Goal: Task Accomplishment & Management: Use online tool/utility

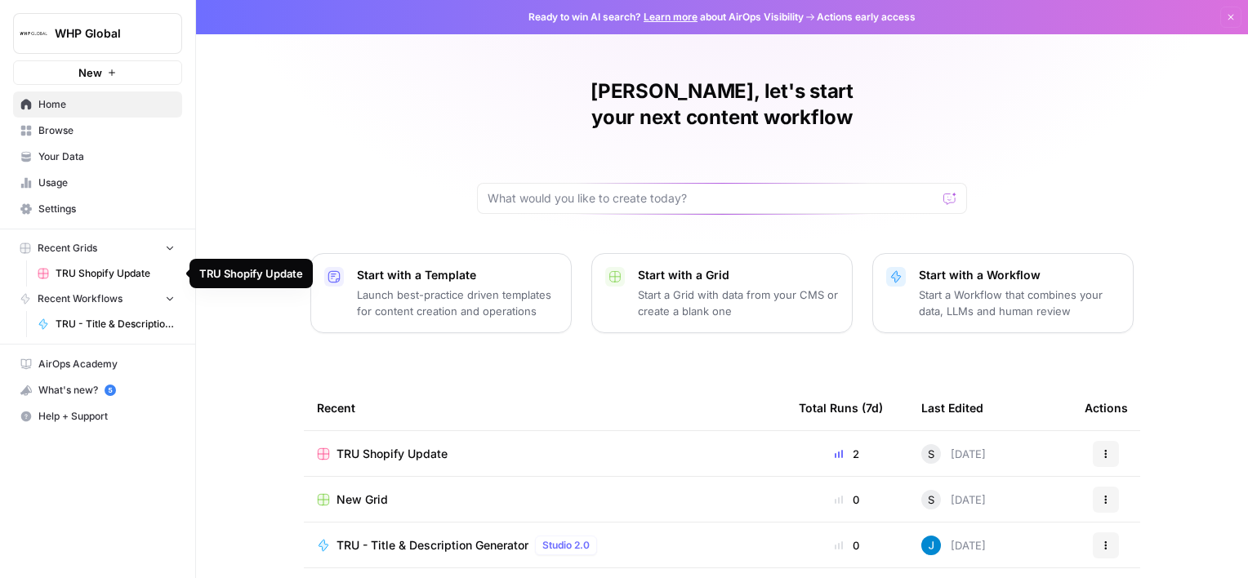
click at [104, 269] on span "TRU Shopify Update" at bounding box center [115, 273] width 119 height 15
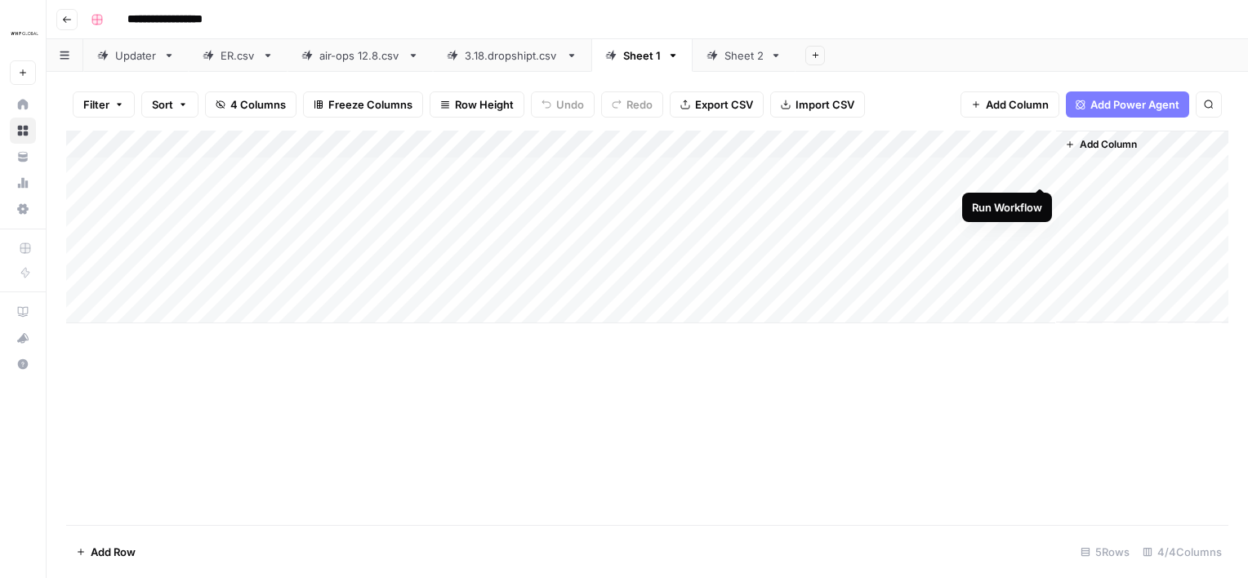
click at [1041, 167] on div "Add Column" at bounding box center [647, 227] width 1162 height 193
click at [732, 52] on div "Sheet 2" at bounding box center [743, 55] width 39 height 16
click at [1037, 168] on div "Add Column" at bounding box center [647, 227] width 1162 height 193
click at [632, 56] on div "Sheet 1" at bounding box center [642, 55] width 38 height 16
click at [751, 56] on div "Sheet 2" at bounding box center [743, 55] width 39 height 16
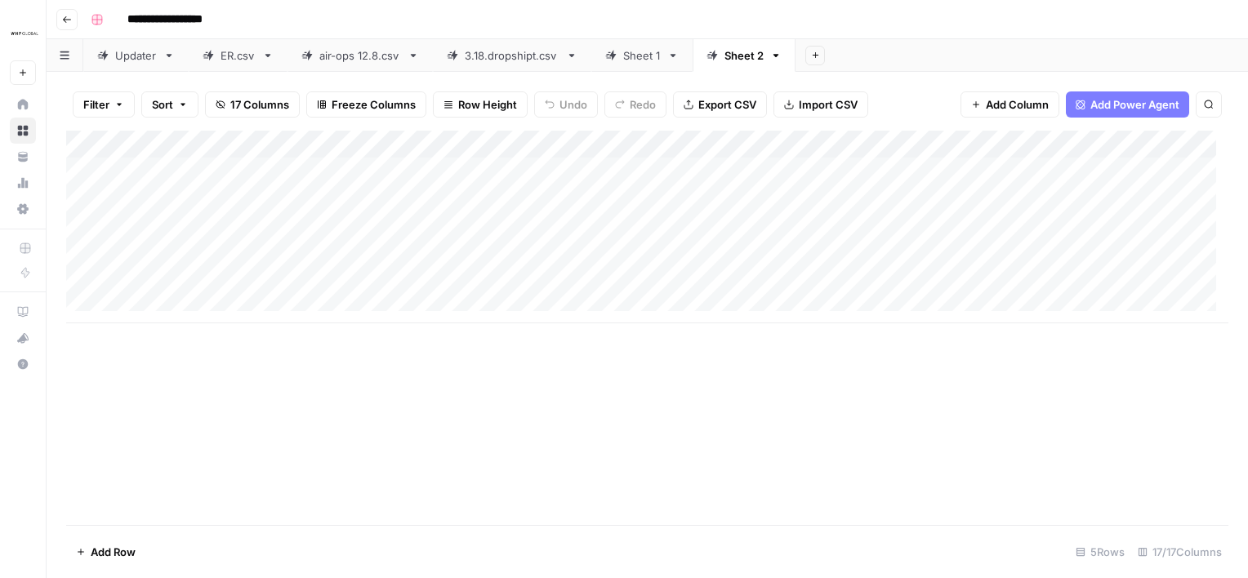
click at [644, 46] on link "Sheet 1" at bounding box center [641, 55] width 101 height 33
click at [864, 169] on div "Add Column" at bounding box center [647, 227] width 1162 height 193
click at [1017, 167] on div "Add Column" at bounding box center [647, 227] width 1162 height 193
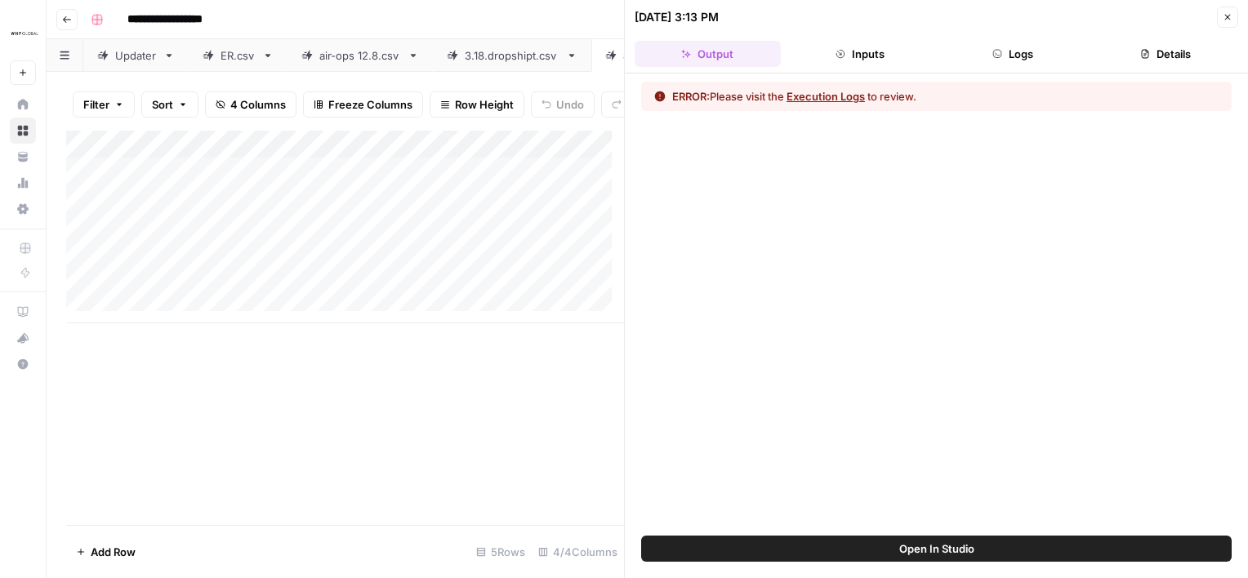
click at [1227, 20] on icon "button" at bounding box center [1227, 17] width 10 height 10
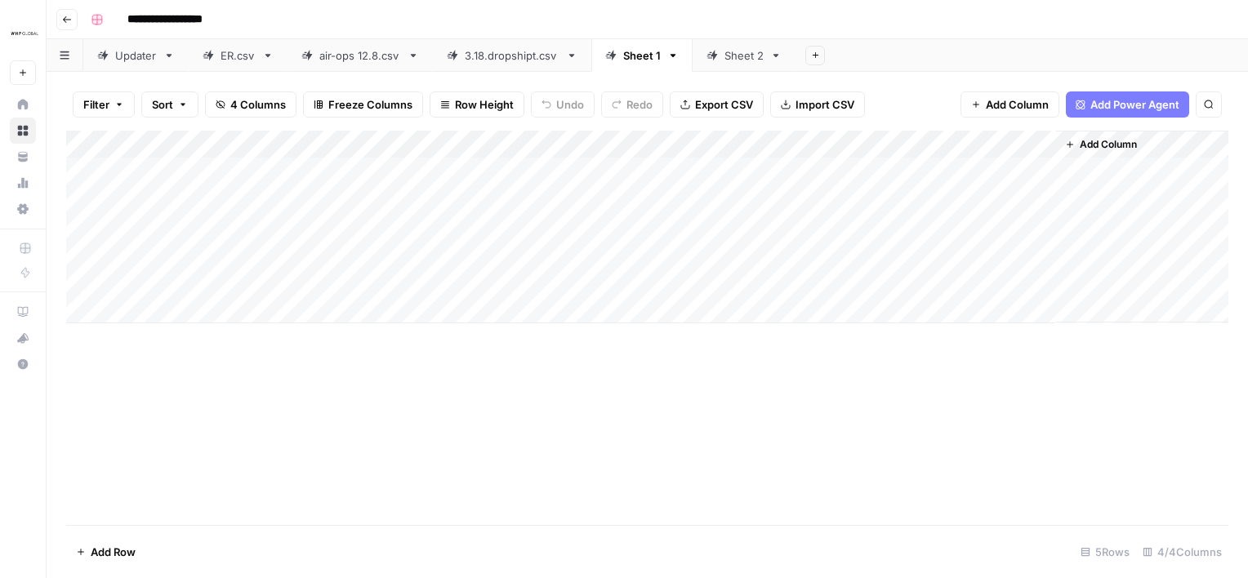
click at [732, 62] on div "Sheet 2" at bounding box center [743, 55] width 39 height 16
click at [821, 172] on div "Add Column" at bounding box center [647, 227] width 1162 height 193
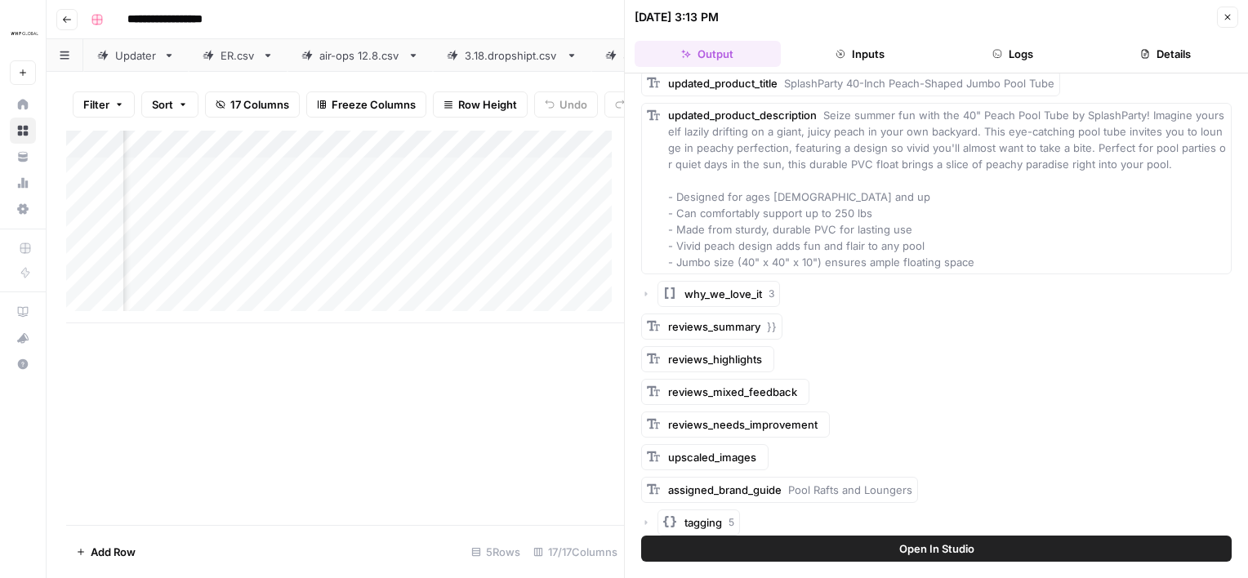
scroll to position [46, 0]
click at [717, 297] on span "why_we_love_it" at bounding box center [723, 294] width 78 height 16
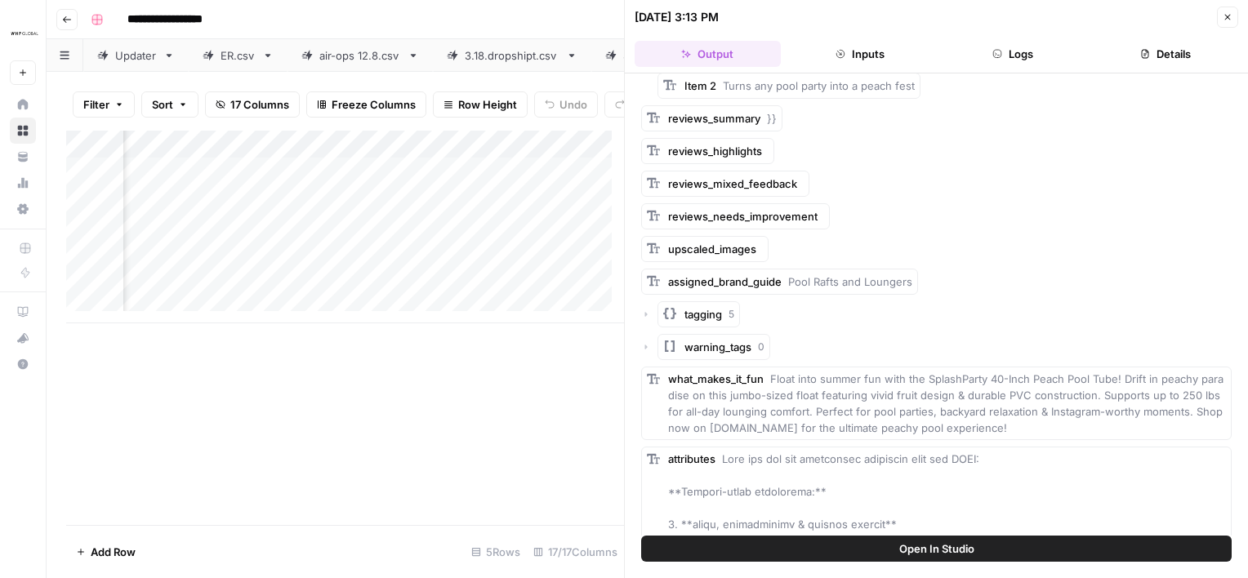
scroll to position [353, 0]
click at [693, 310] on span "tagging" at bounding box center [703, 313] width 38 height 16
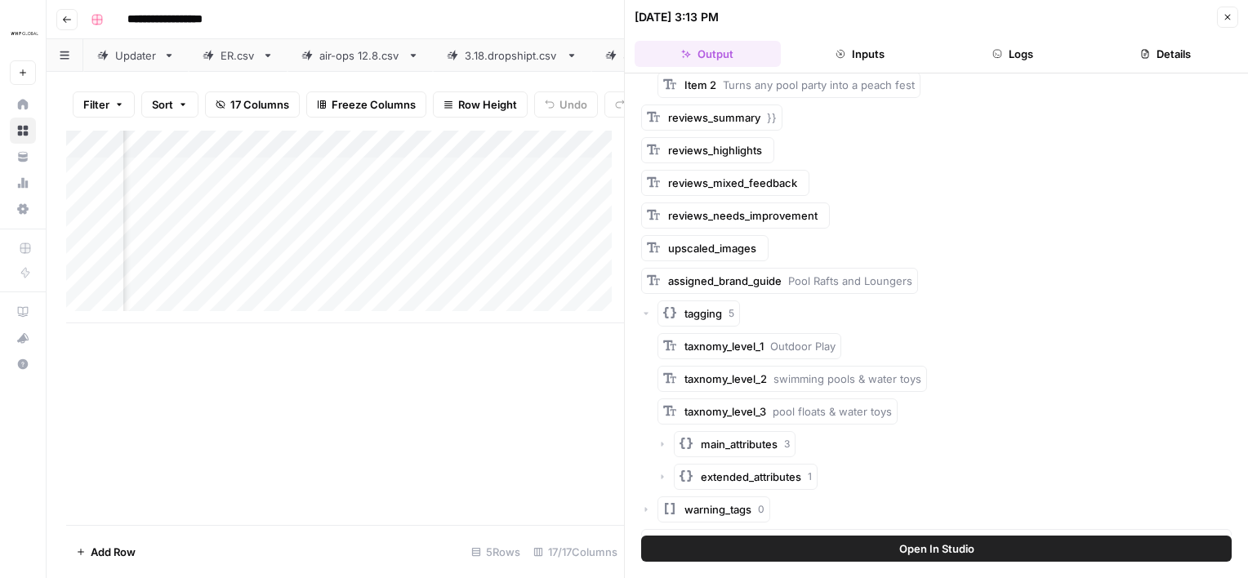
click at [536, 341] on div "Add Column" at bounding box center [345, 328] width 558 height 394
click at [1228, 16] on icon "button" at bounding box center [1227, 17] width 10 height 10
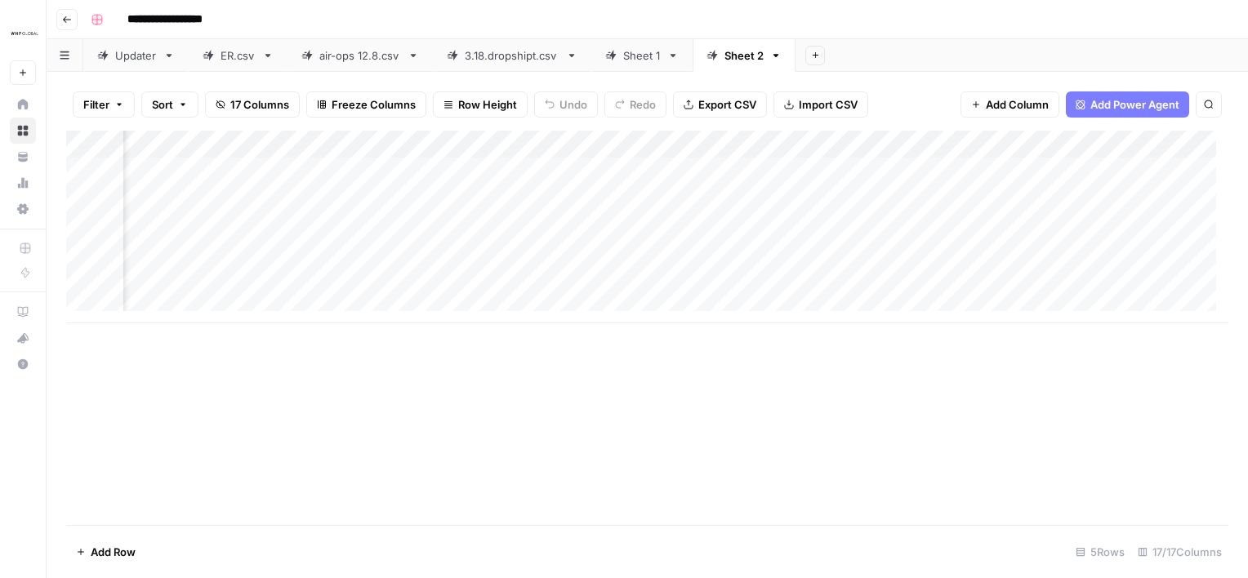
scroll to position [0, 252]
click at [755, 170] on div "Add Column" at bounding box center [647, 227] width 1162 height 193
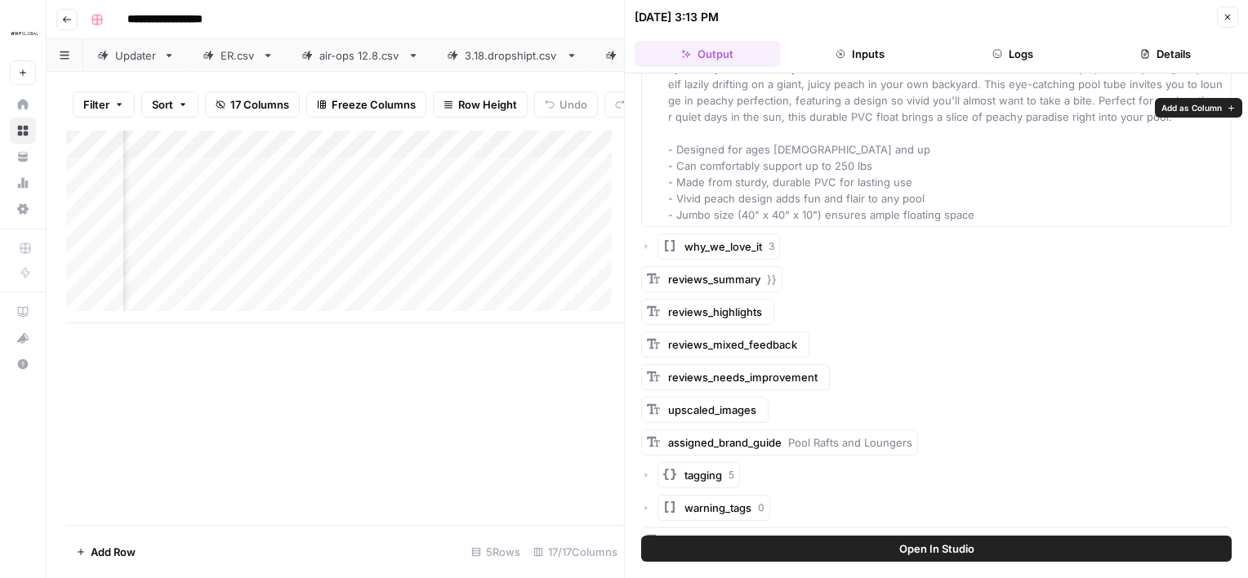
scroll to position [97, 0]
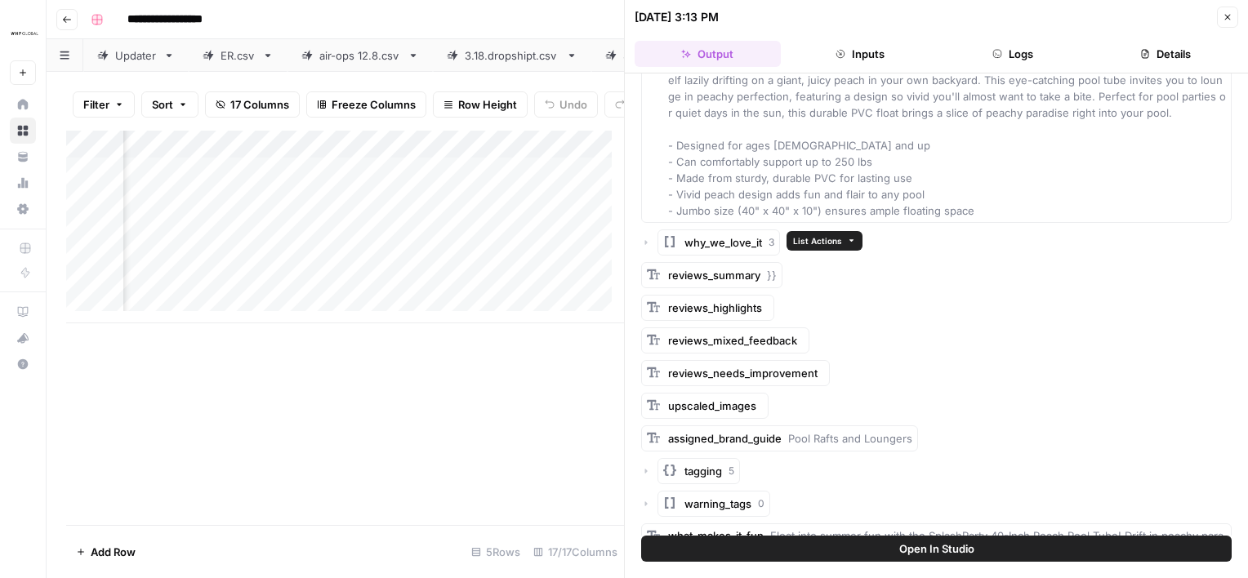
click at [720, 244] on span "why_we_love_it" at bounding box center [723, 242] width 78 height 16
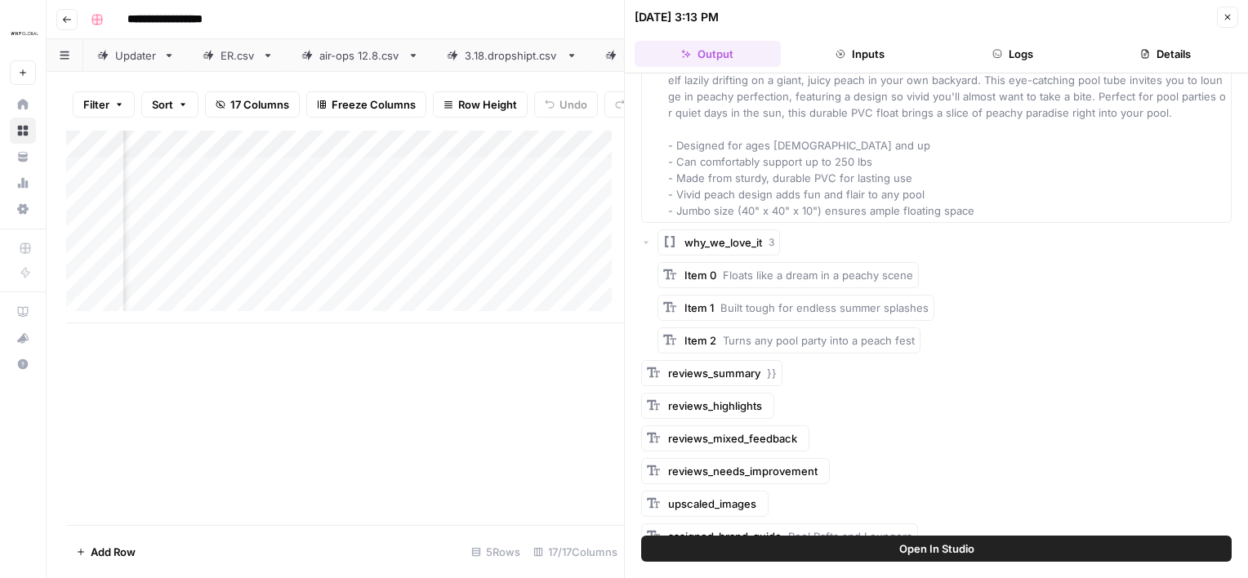
click at [513, 52] on div "3.18.dropshipt.csv" at bounding box center [512, 55] width 95 height 16
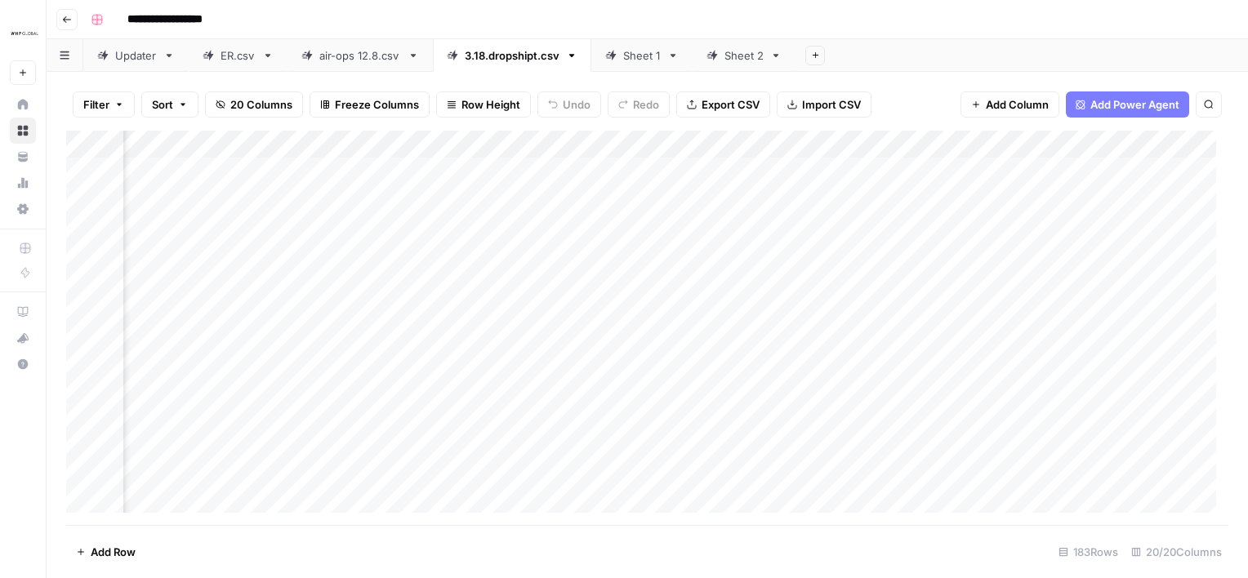
scroll to position [0, 2028]
click at [737, 61] on div "Sheet 2" at bounding box center [743, 55] width 39 height 16
click at [853, 389] on div "Add Column" at bounding box center [647, 328] width 1162 height 394
drag, startPoint x: 853, startPoint y: 389, endPoint x: 590, endPoint y: 420, distance: 265.6
click at [590, 420] on div "Add Column" at bounding box center [647, 328] width 1162 height 394
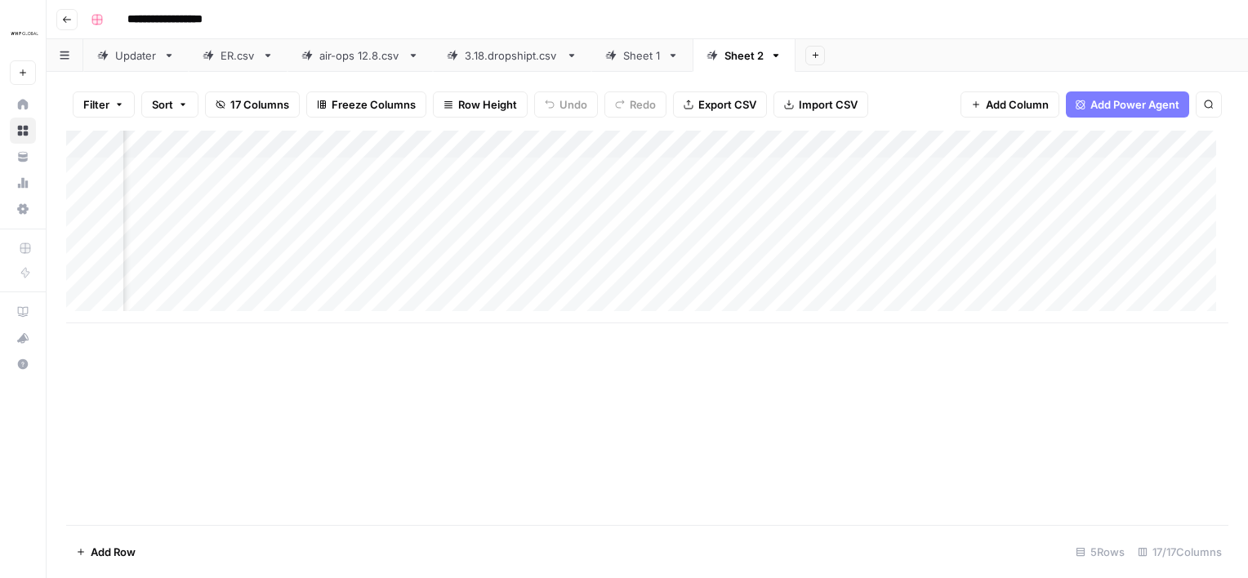
scroll to position [0, 322]
click at [683, 167] on div "Add Column" at bounding box center [647, 227] width 1162 height 193
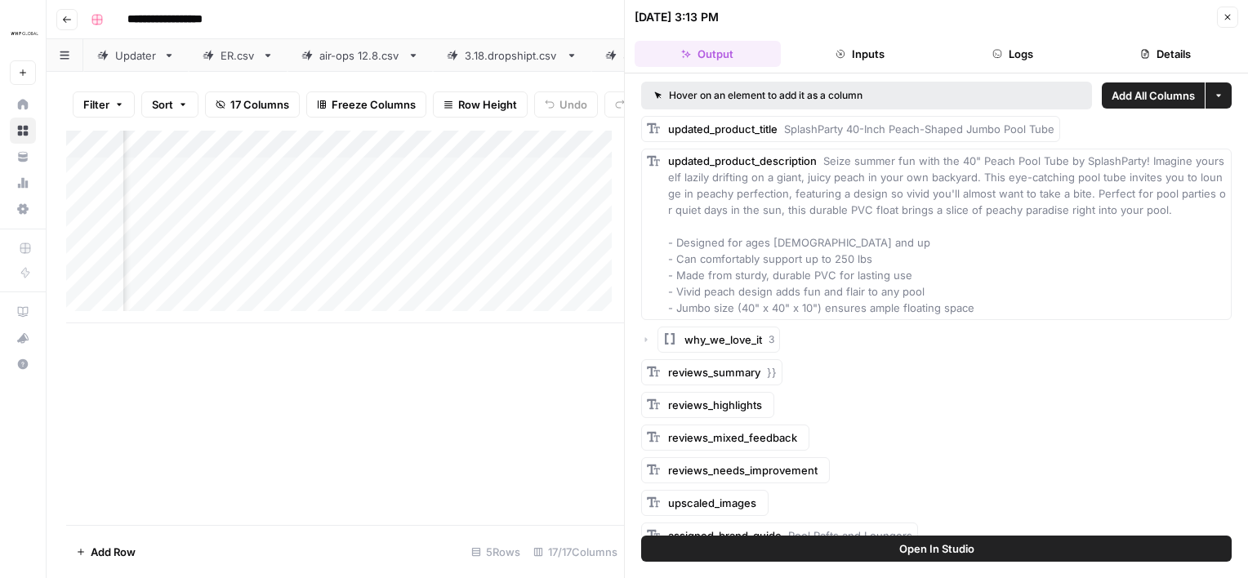
click at [474, 375] on div "Add Column" at bounding box center [345, 328] width 558 height 394
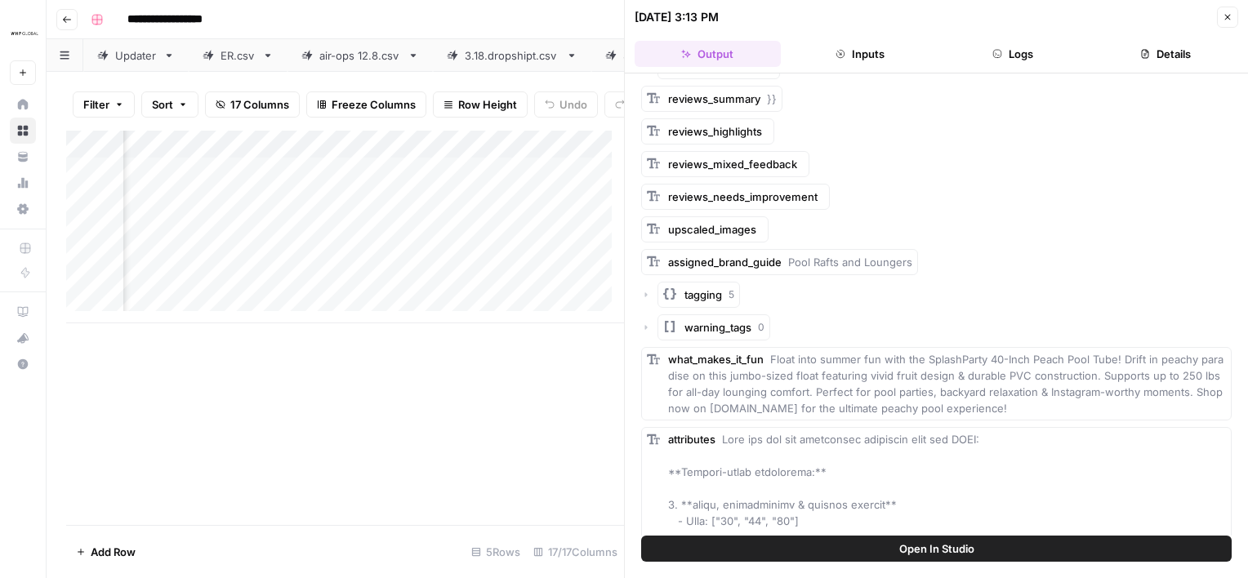
scroll to position [274, 0]
click at [697, 291] on span "tagging" at bounding box center [703, 294] width 38 height 16
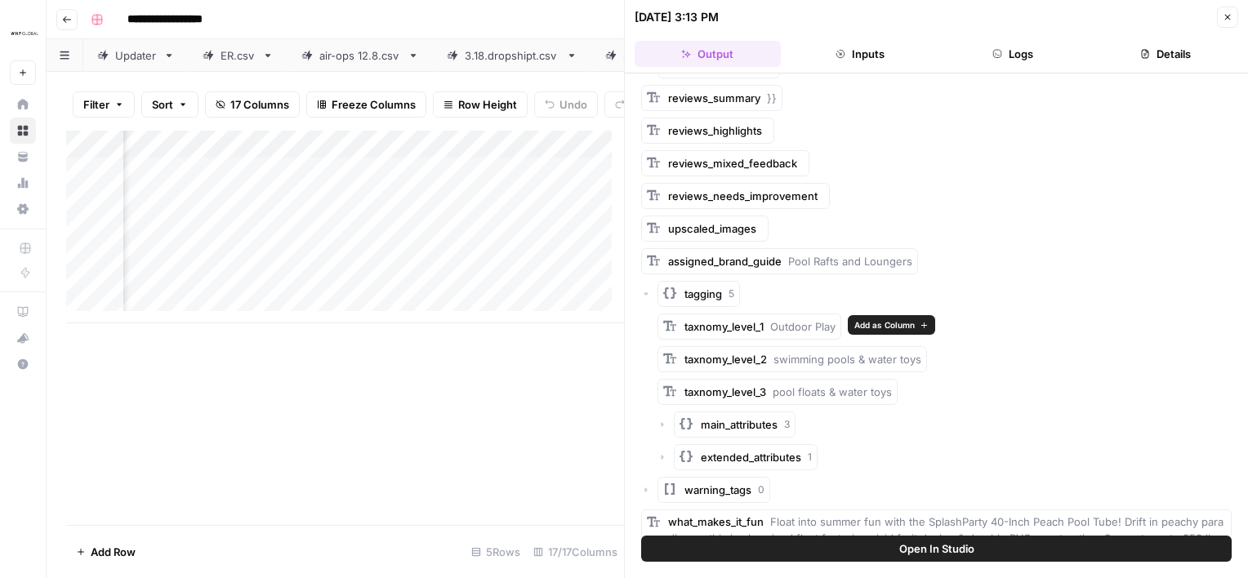
click at [866, 323] on span "Add as Column" at bounding box center [884, 324] width 60 height 13
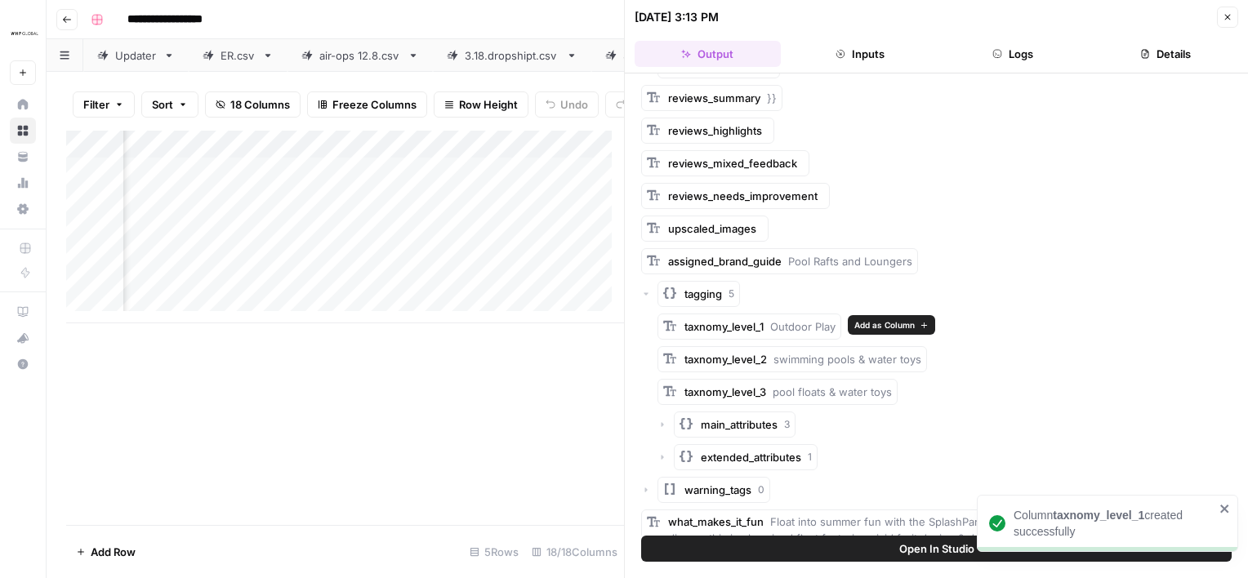
scroll to position [0, 800]
click at [970, 353] on span "Add as Column" at bounding box center [969, 357] width 60 height 13
click at [934, 384] on span "Add as Column" at bounding box center [940, 390] width 60 height 13
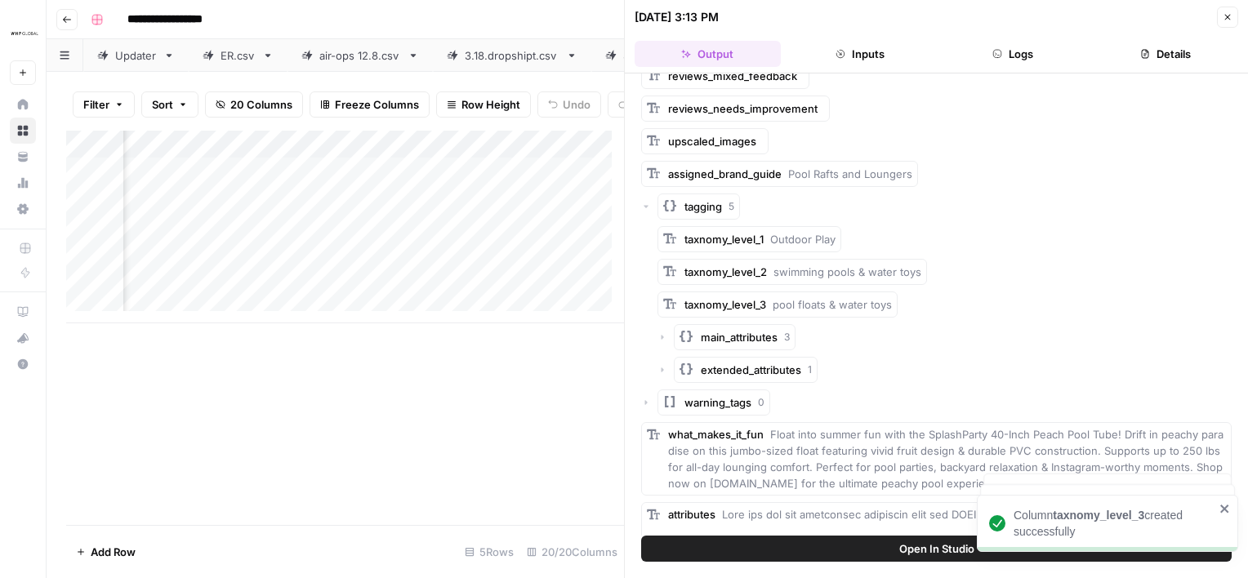
scroll to position [371, 0]
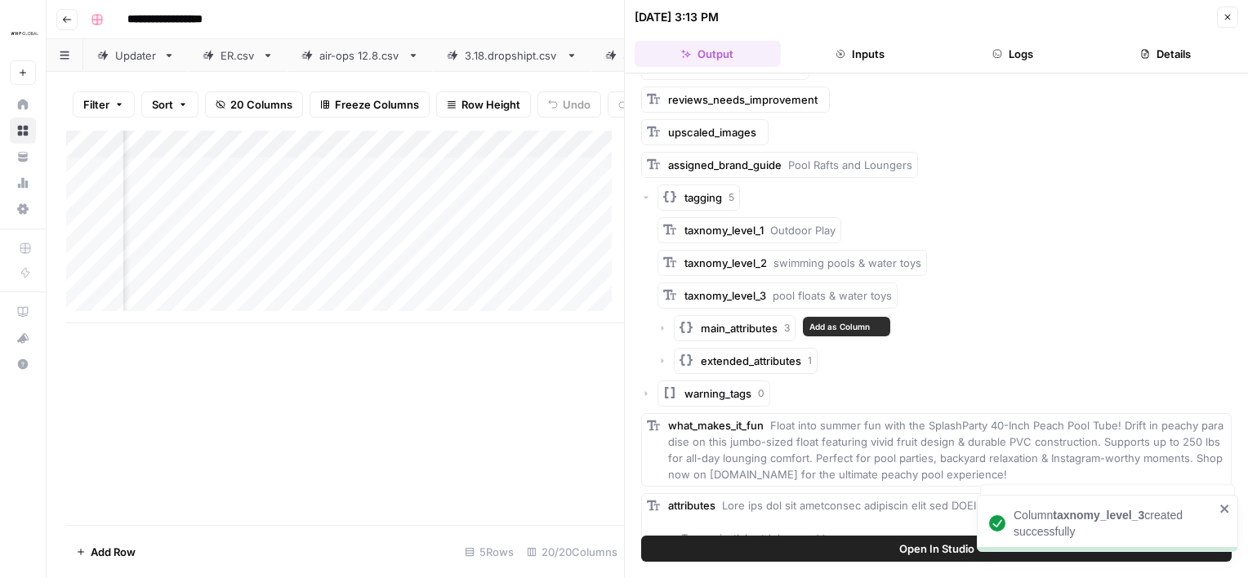
click at [718, 324] on span "main_attributes" at bounding box center [739, 328] width 77 height 16
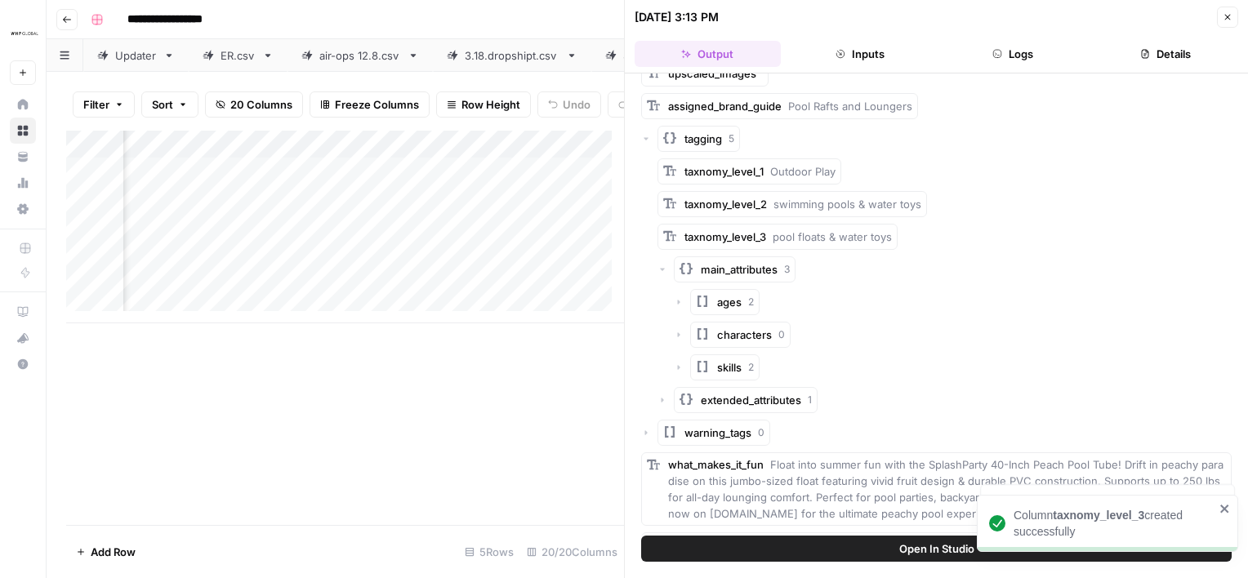
scroll to position [430, 0]
click at [722, 299] on span "ages" at bounding box center [729, 302] width 24 height 16
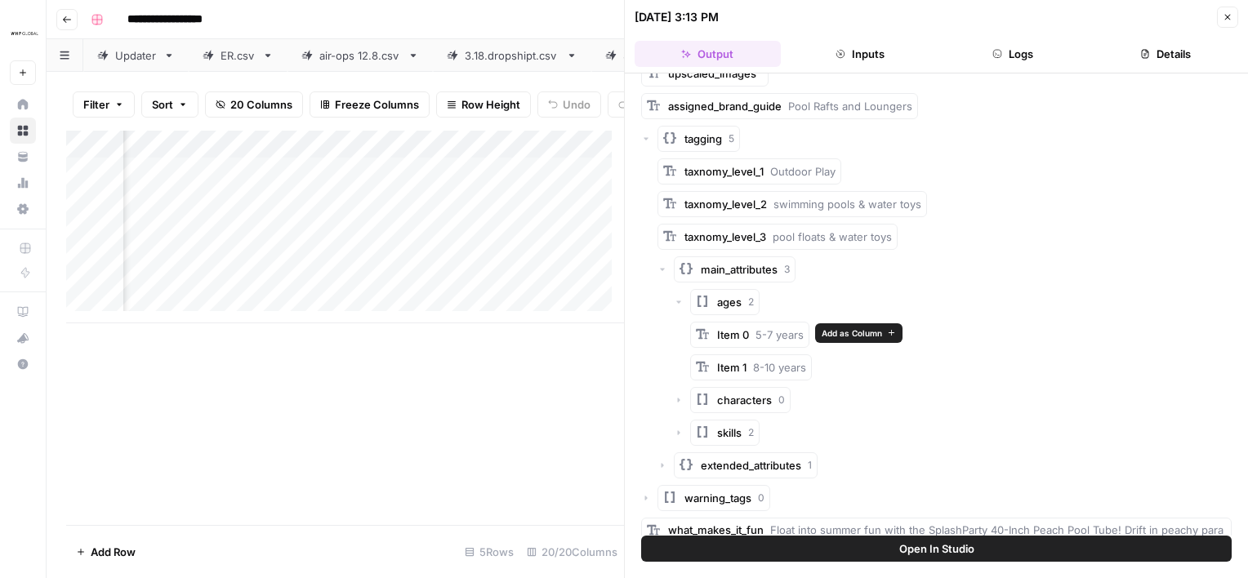
click at [847, 327] on span "Add as Column" at bounding box center [851, 333] width 60 height 13
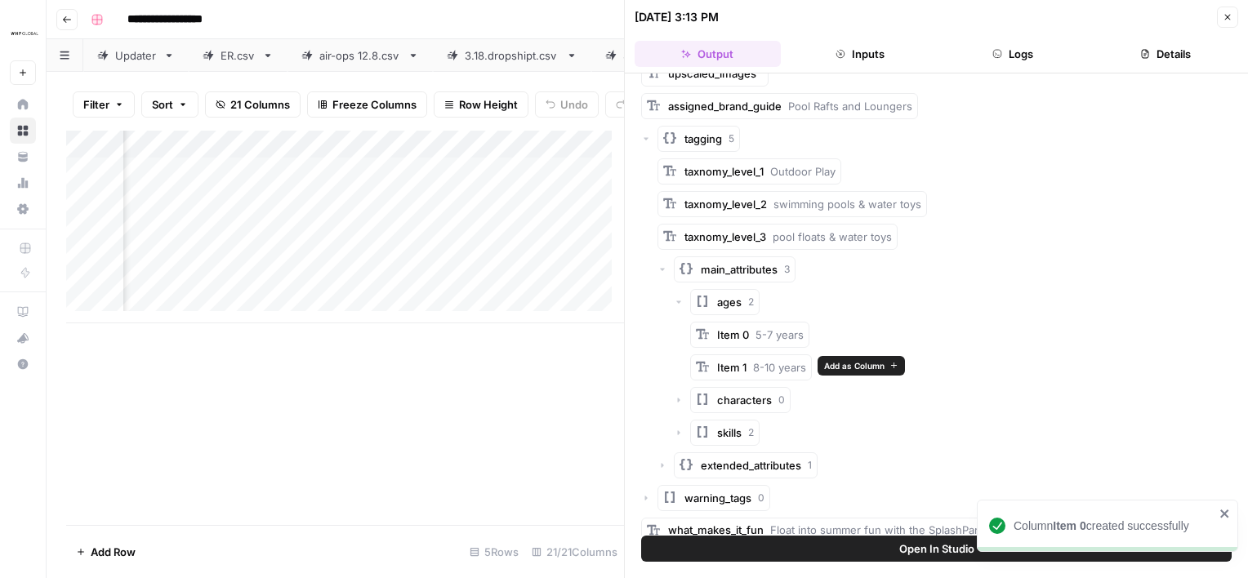
click at [842, 366] on span "Add as Column" at bounding box center [854, 365] width 60 height 13
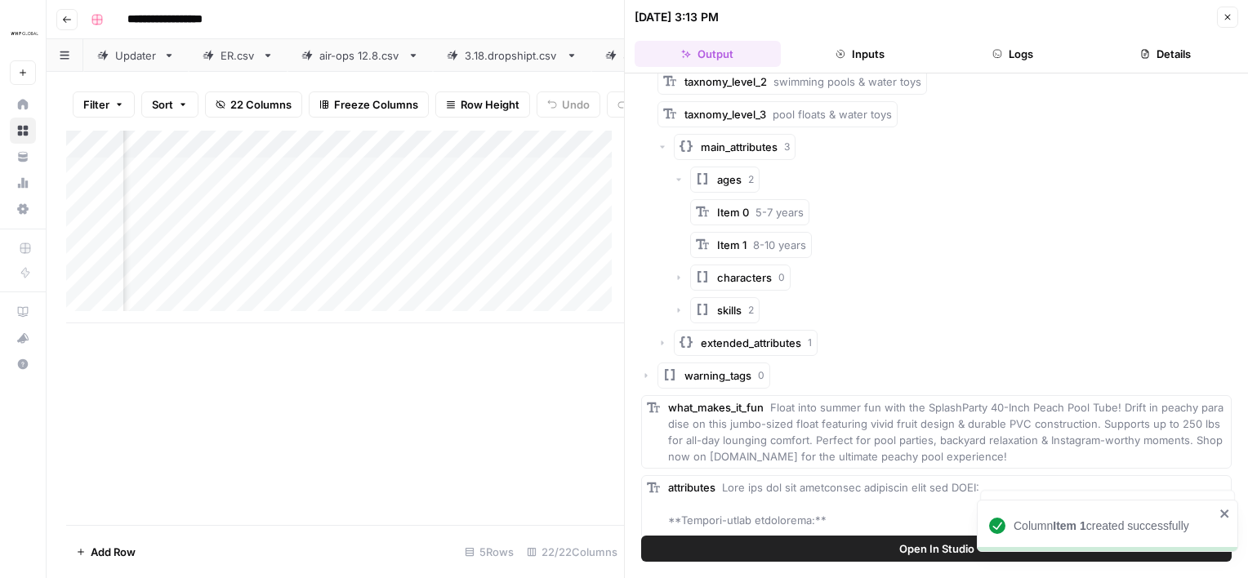
scroll to position [561, 0]
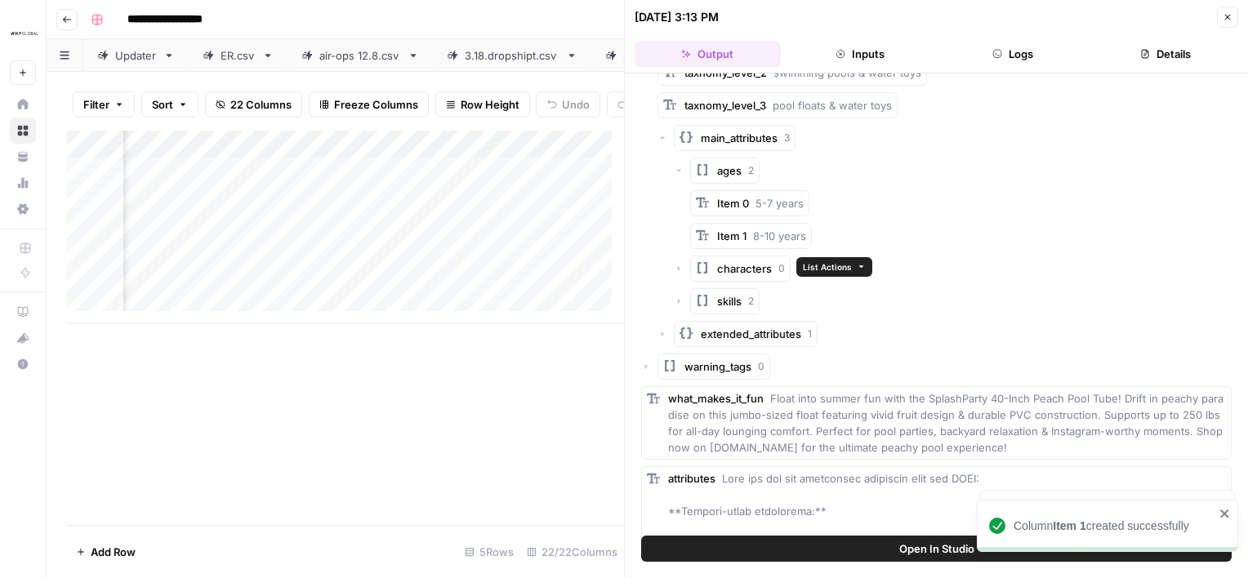
click at [735, 260] on span "characters" at bounding box center [744, 268] width 55 height 16
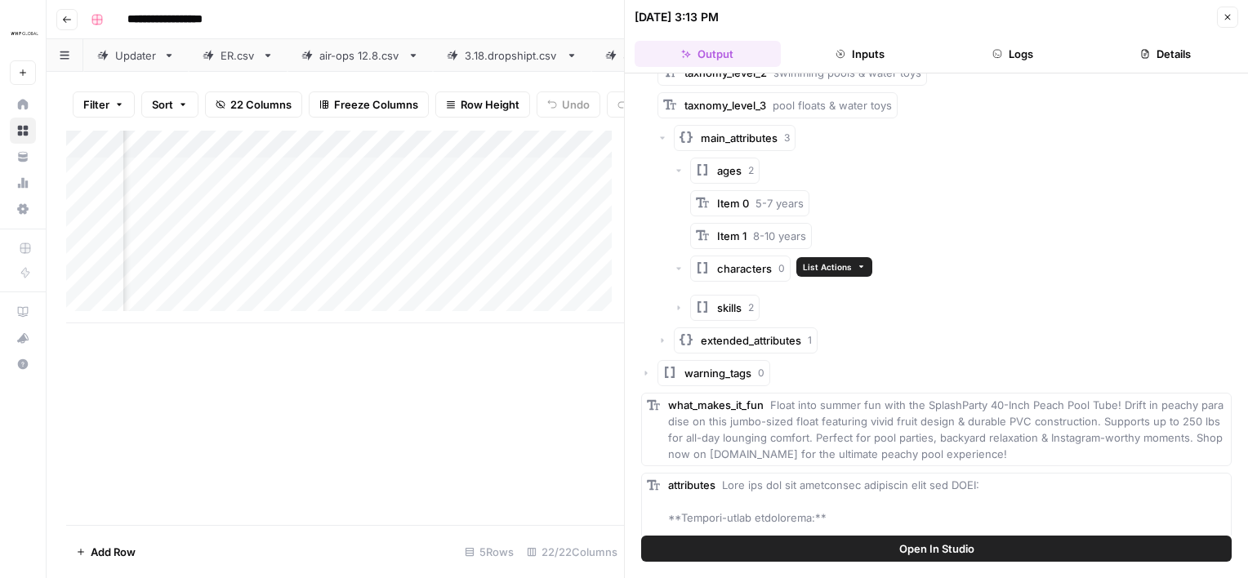
click at [745, 265] on span "characters" at bounding box center [744, 268] width 55 height 16
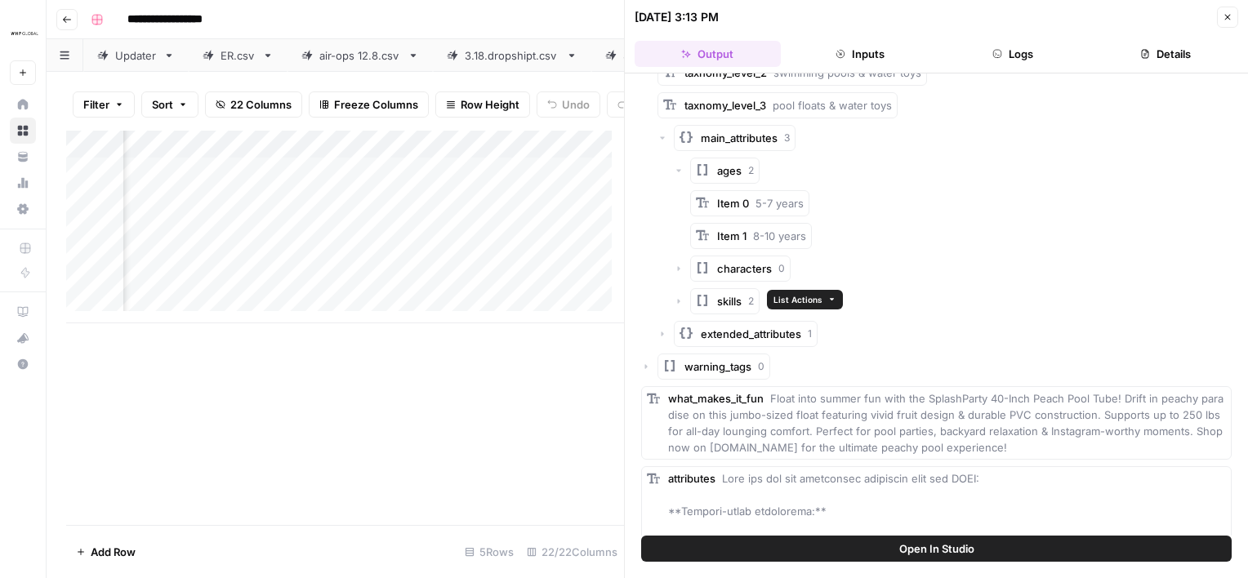
click at [728, 300] on span "skills" at bounding box center [729, 301] width 24 height 16
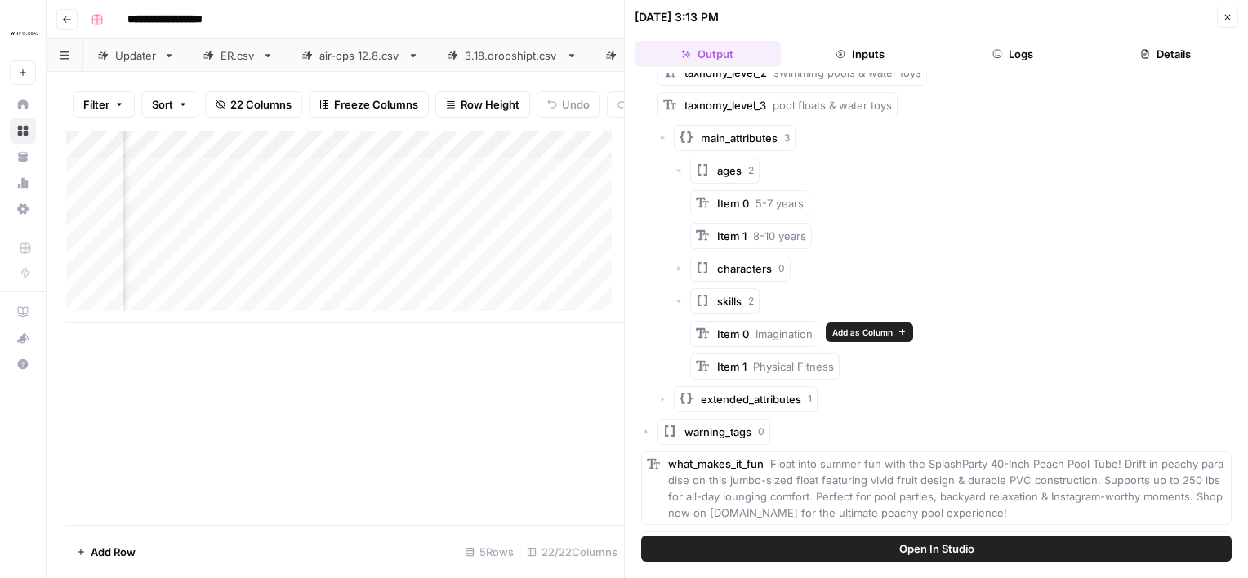
click at [847, 326] on span "Add as Column" at bounding box center [862, 332] width 60 height 13
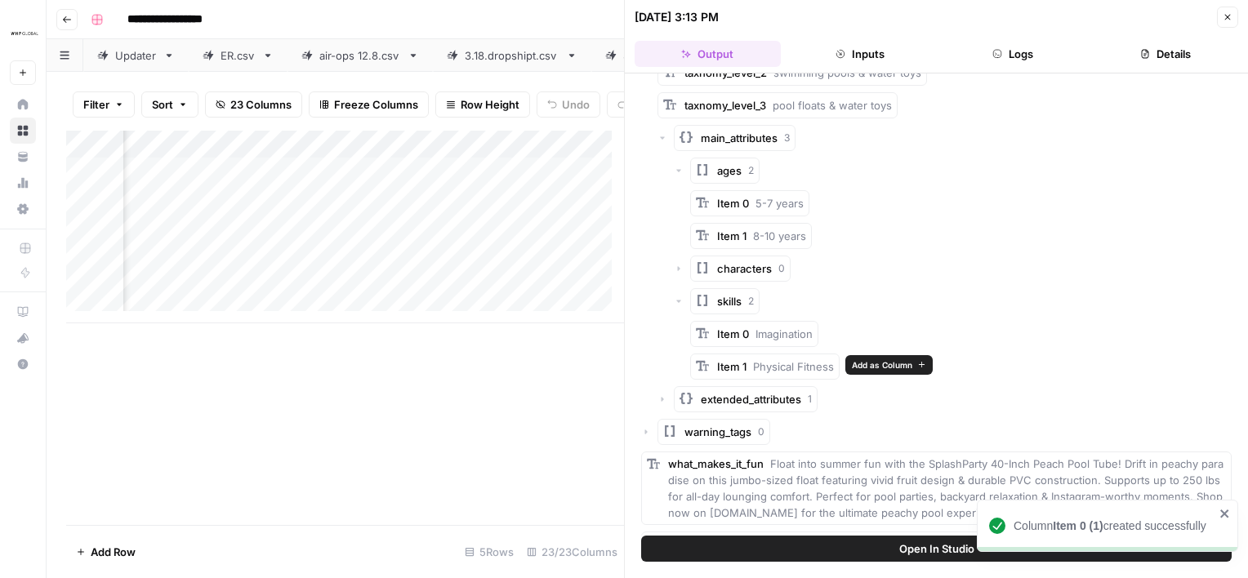
click at [862, 363] on span "Add as Column" at bounding box center [882, 364] width 60 height 13
click at [737, 407] on button "extended_attributes 1" at bounding box center [746, 399] width 144 height 26
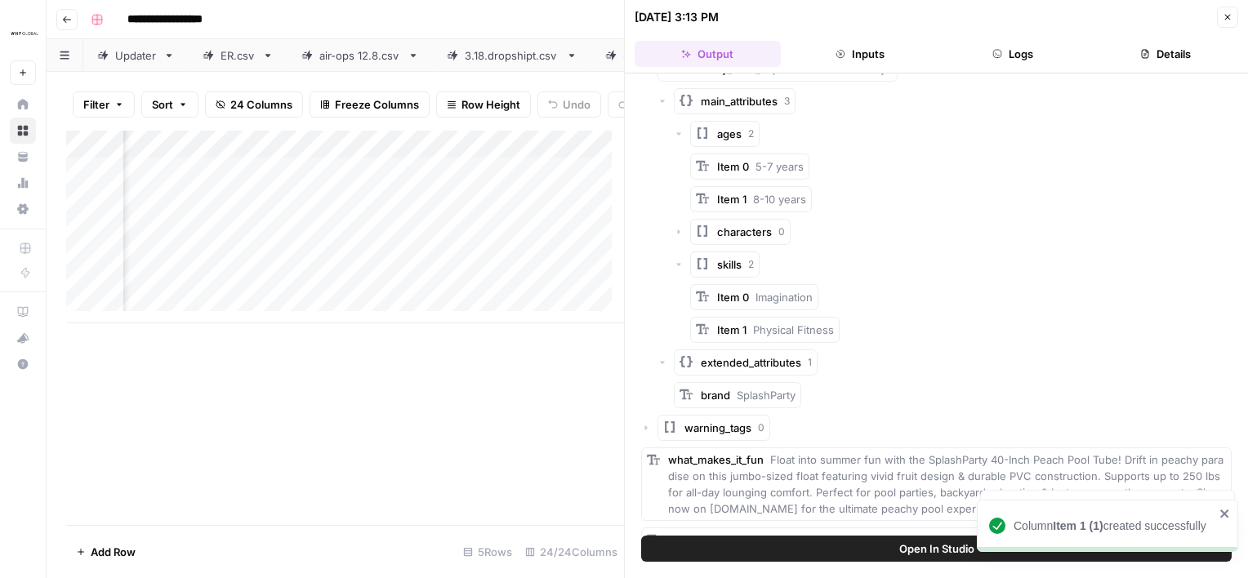
scroll to position [611, 0]
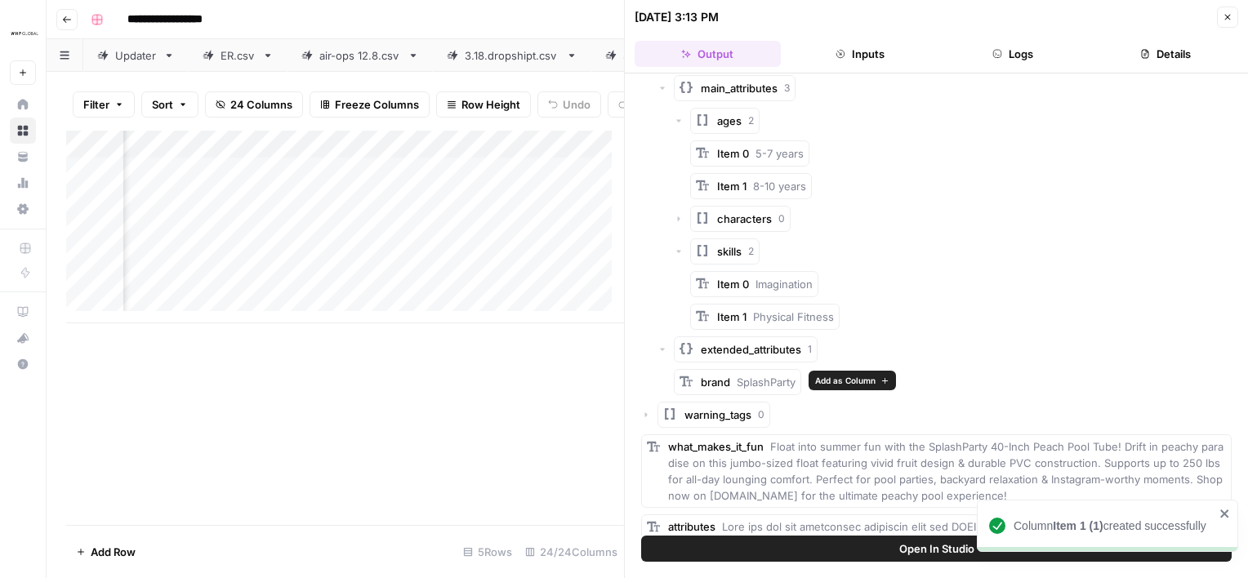
click at [839, 378] on span "Add as Column" at bounding box center [845, 380] width 60 height 13
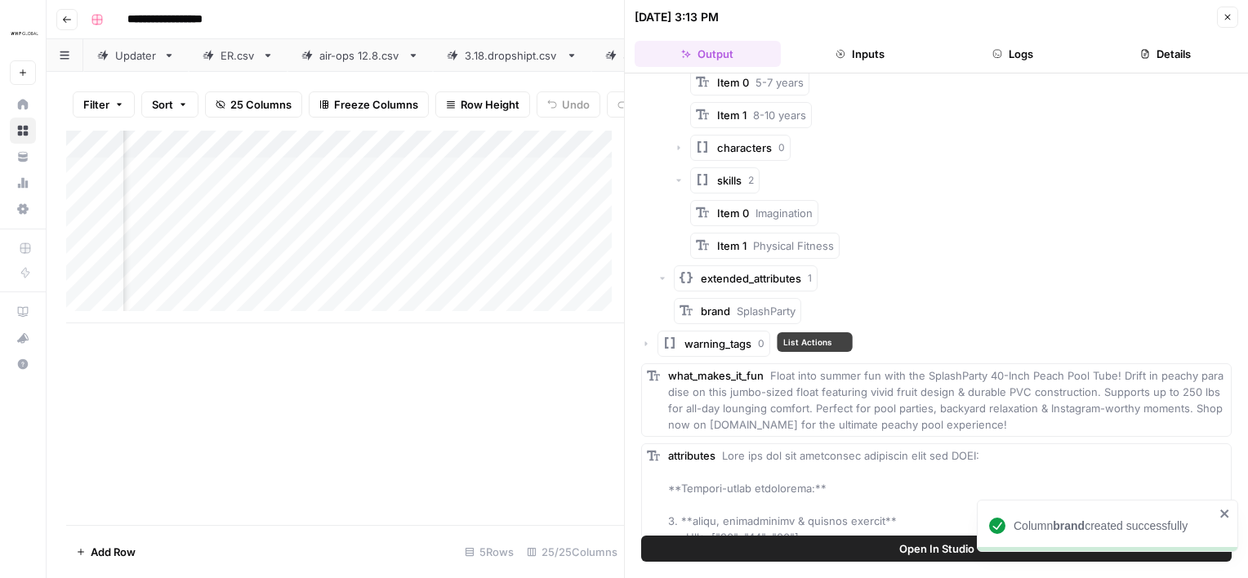
click at [713, 338] on span "warning_tags" at bounding box center [717, 344] width 67 height 16
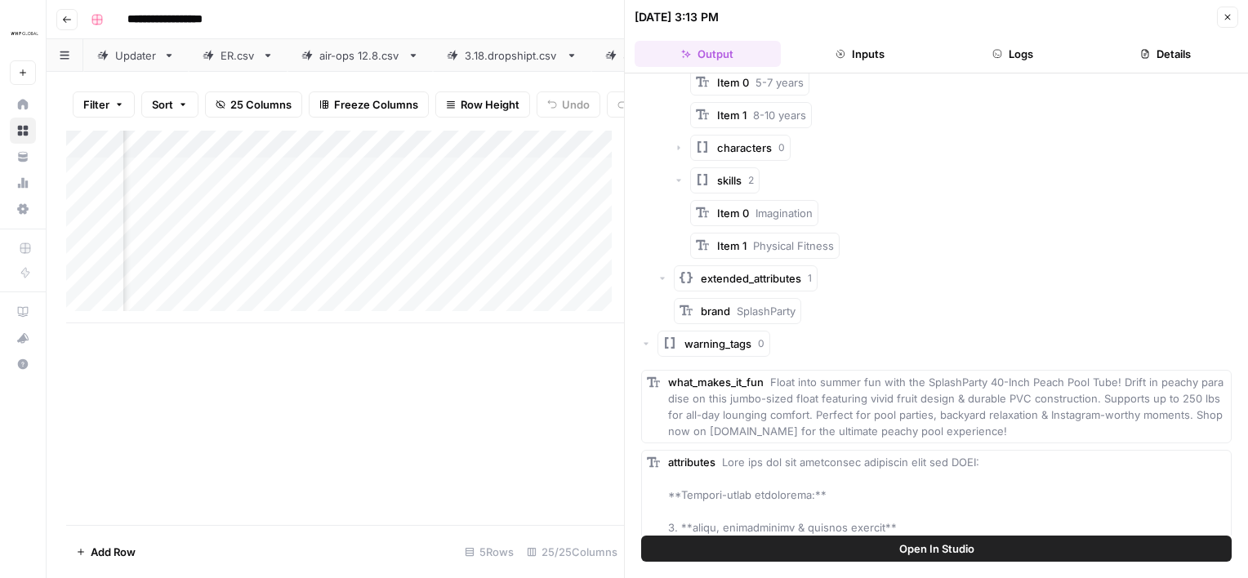
click at [478, 240] on div "Add Column" at bounding box center [345, 227] width 558 height 193
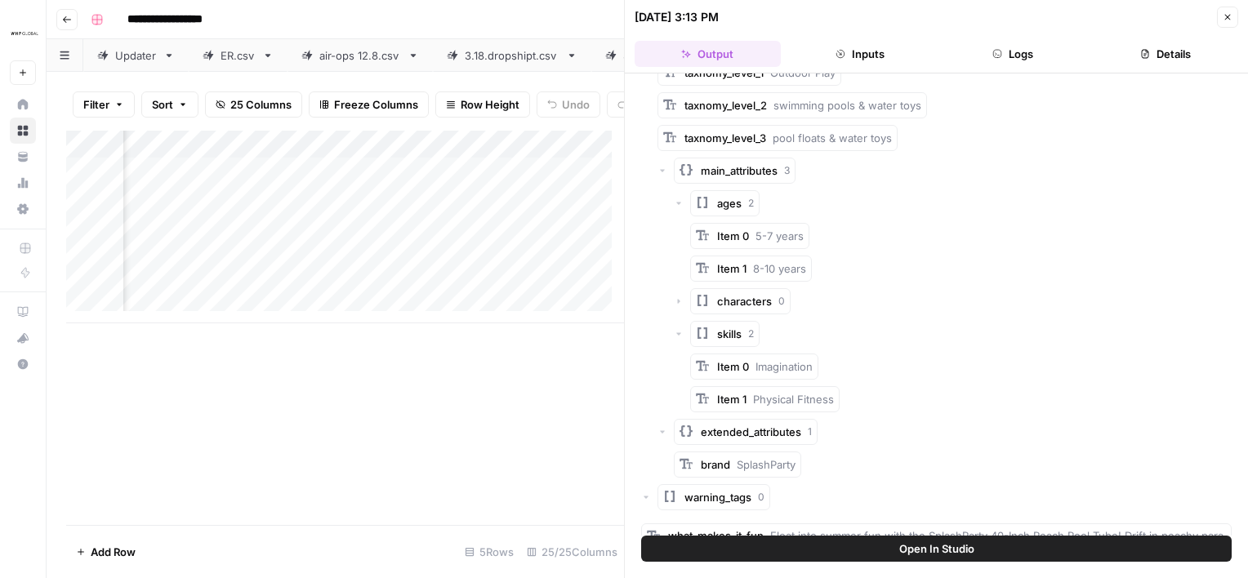
scroll to position [522, 0]
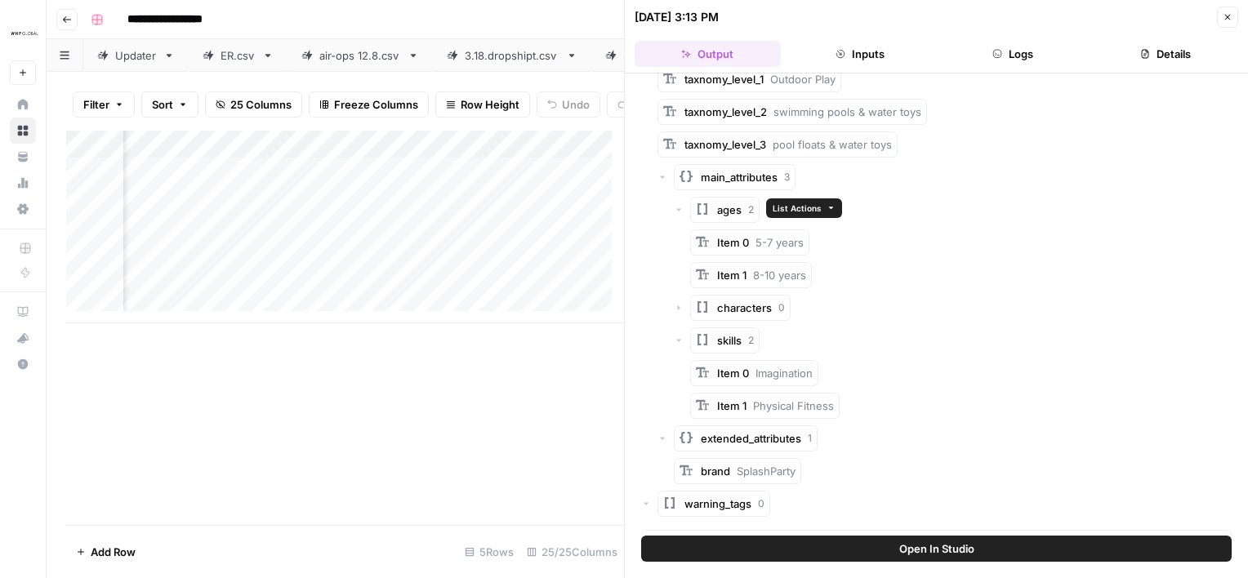
click at [735, 208] on span "ages" at bounding box center [729, 210] width 24 height 16
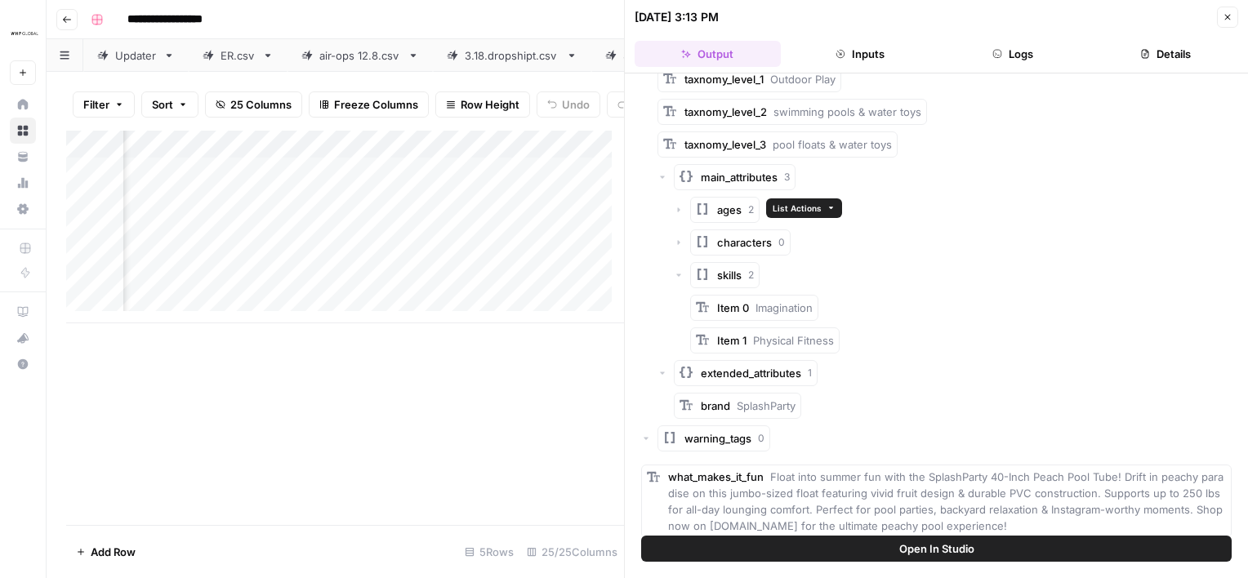
click at [722, 206] on span "ages" at bounding box center [729, 210] width 24 height 16
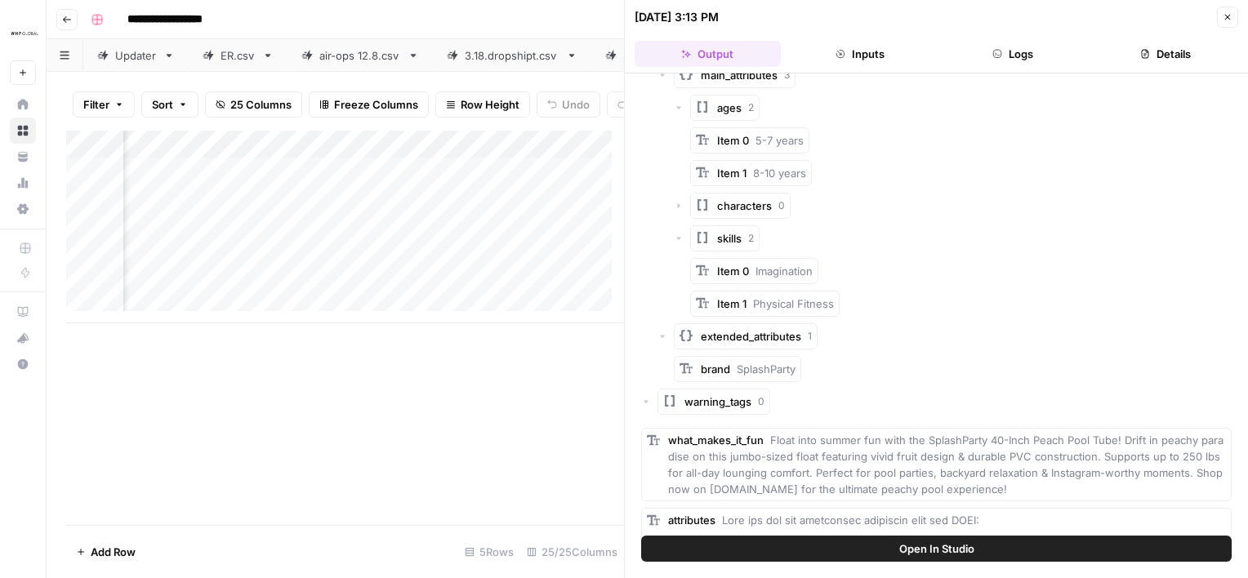
scroll to position [637, 0]
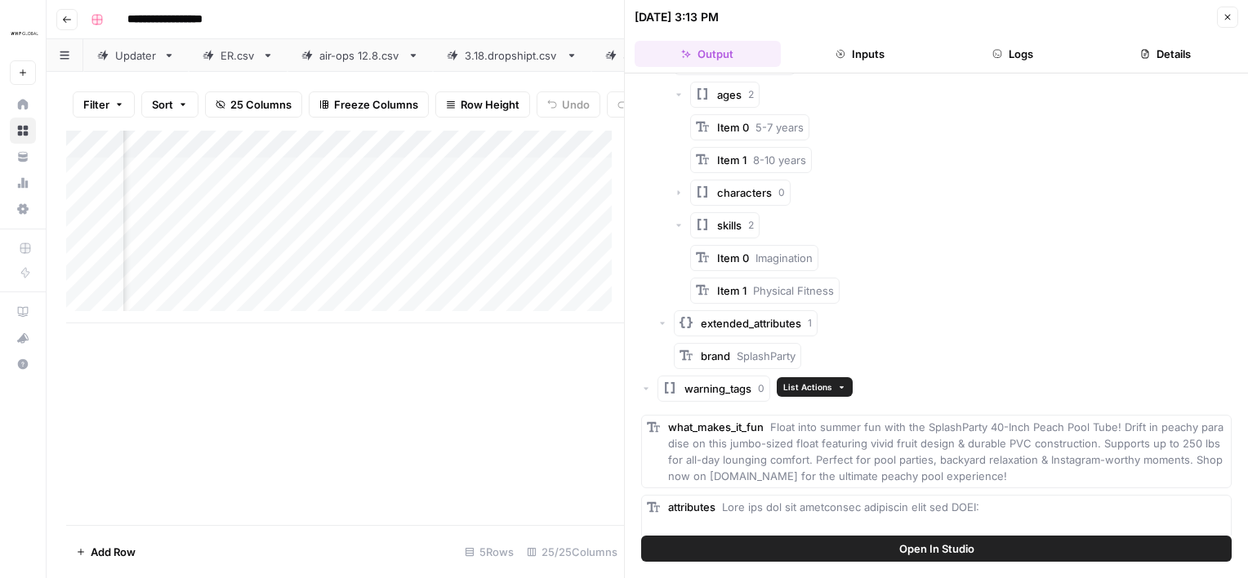
click at [699, 386] on span "warning_tags" at bounding box center [717, 389] width 67 height 16
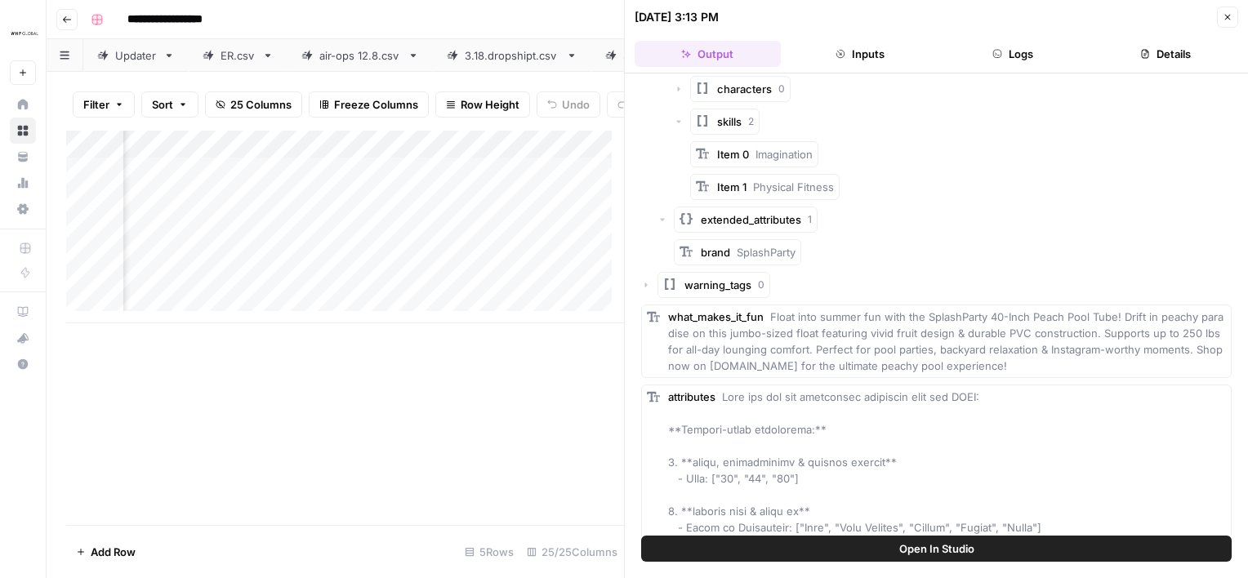
scroll to position [741, 0]
click at [709, 286] on span "warning_tags" at bounding box center [717, 284] width 67 height 16
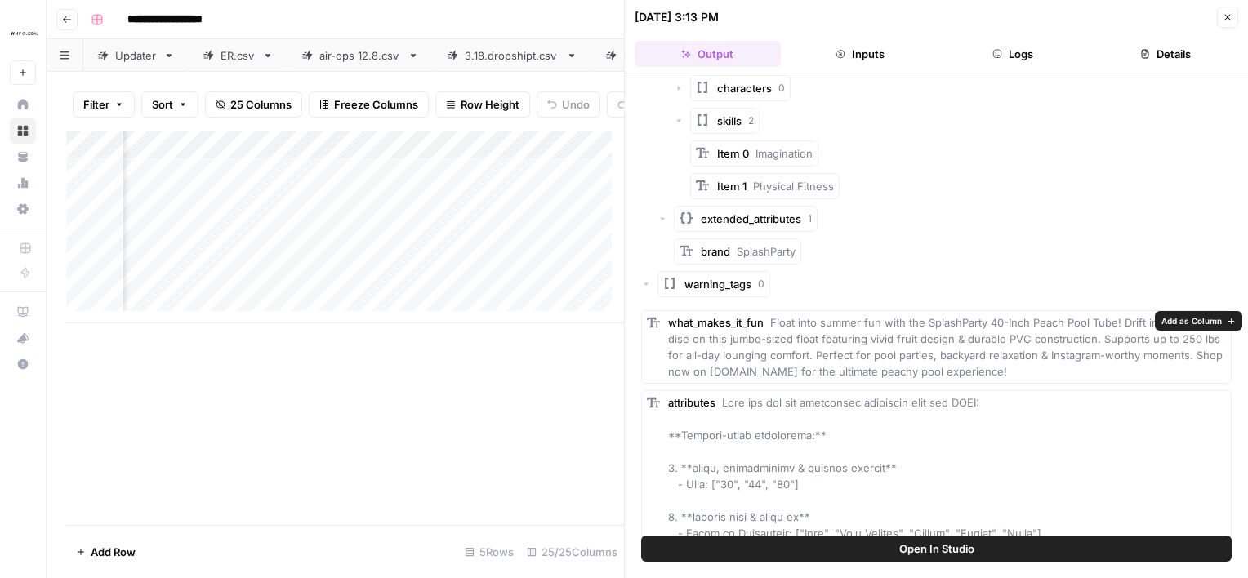
click at [1191, 323] on span "Add as Column" at bounding box center [1191, 320] width 60 height 13
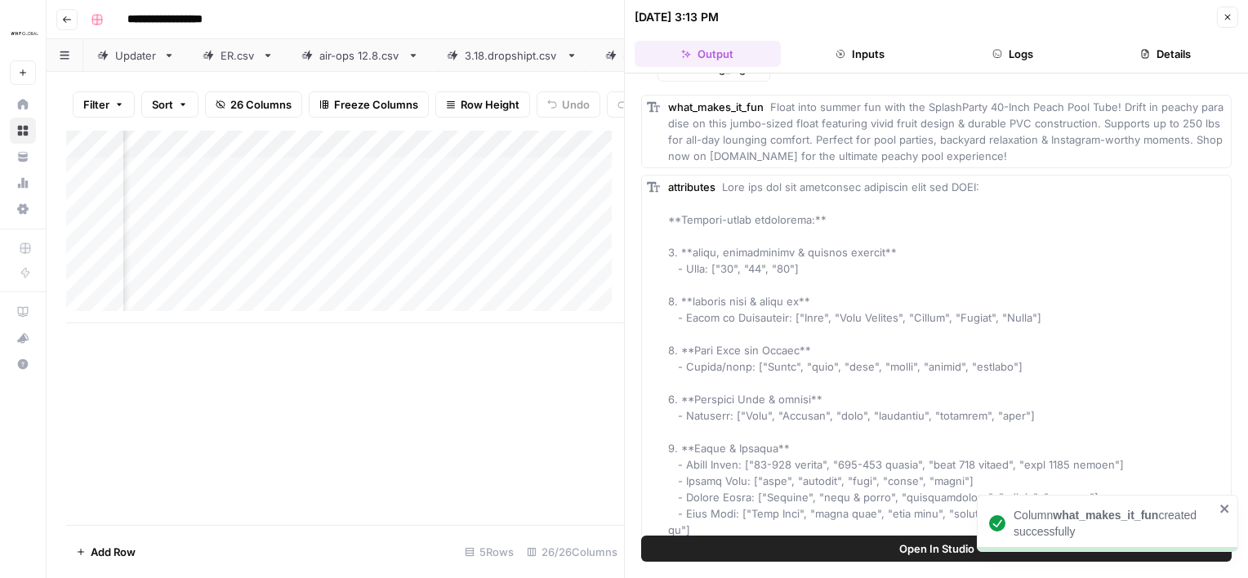
scroll to position [0, 97]
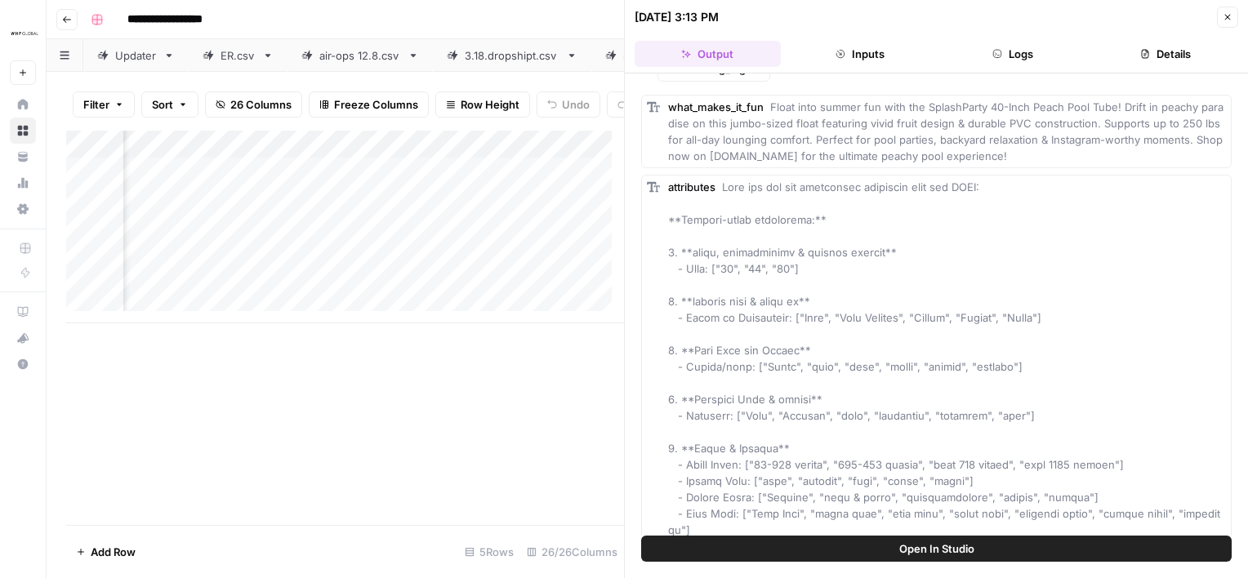
click at [525, 184] on div "Add Column" at bounding box center [345, 227] width 558 height 193
click at [530, 184] on input "8957883515096" at bounding box center [585, 186] width 166 height 16
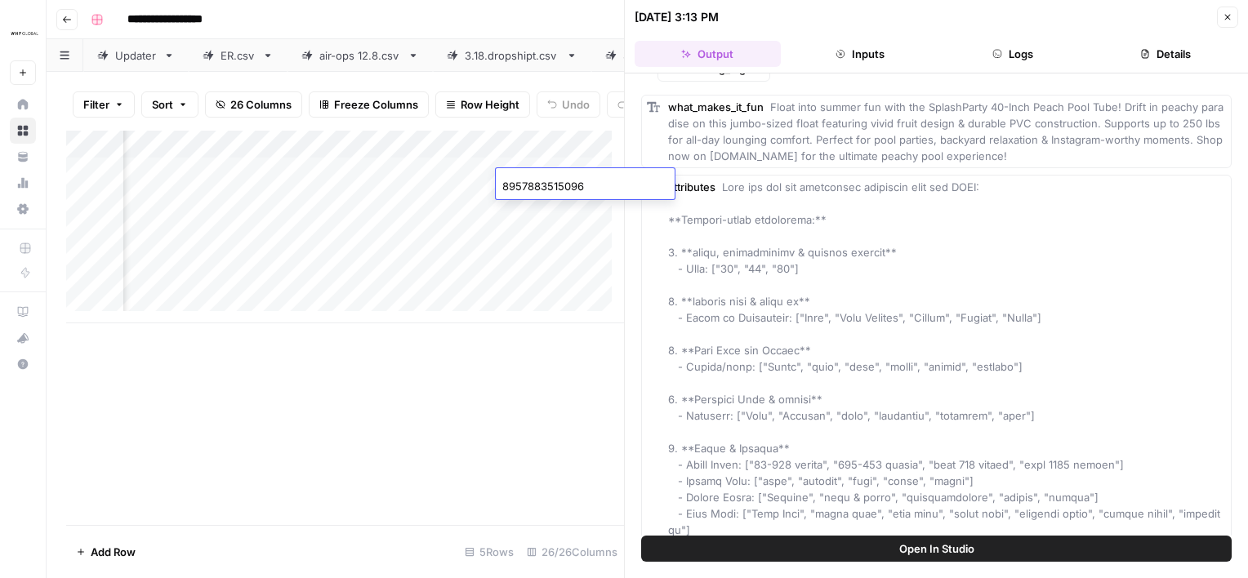
click at [530, 184] on input "8957883515096" at bounding box center [585, 186] width 166 height 16
click at [509, 385] on div "Add Column" at bounding box center [345, 328] width 558 height 394
click at [1225, 15] on icon "button" at bounding box center [1228, 18] width 6 height 6
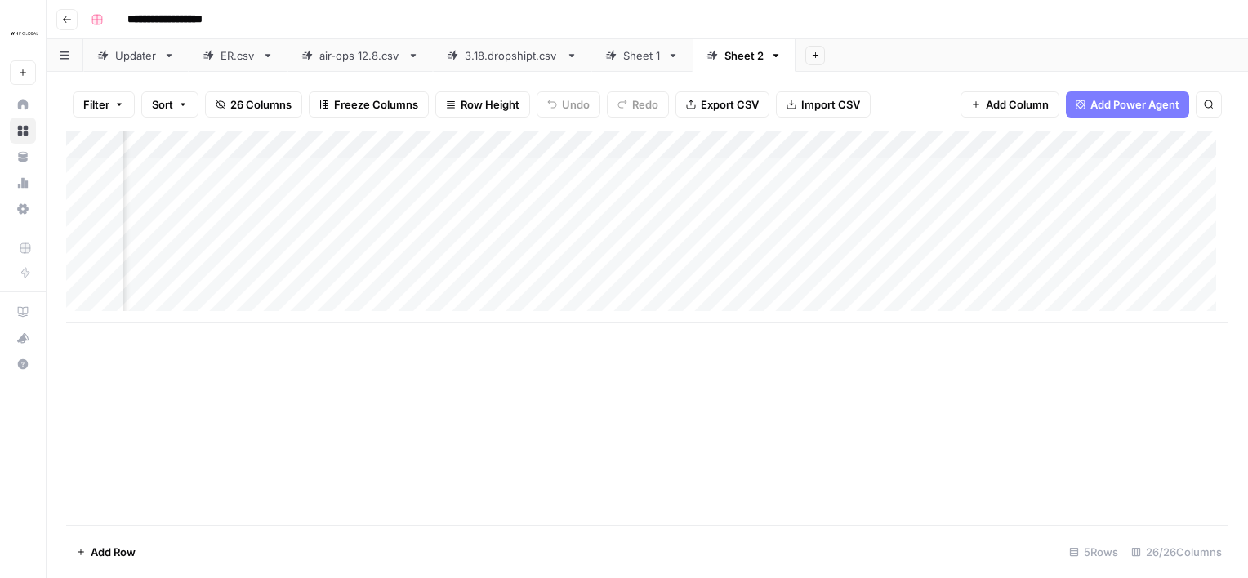
click at [631, 53] on div "Sheet 1" at bounding box center [642, 55] width 38 height 16
click at [668, 56] on icon "button" at bounding box center [672, 55] width 11 height 11
click at [720, 148] on span "Delete Sheet" at bounding box center [735, 145] width 78 height 16
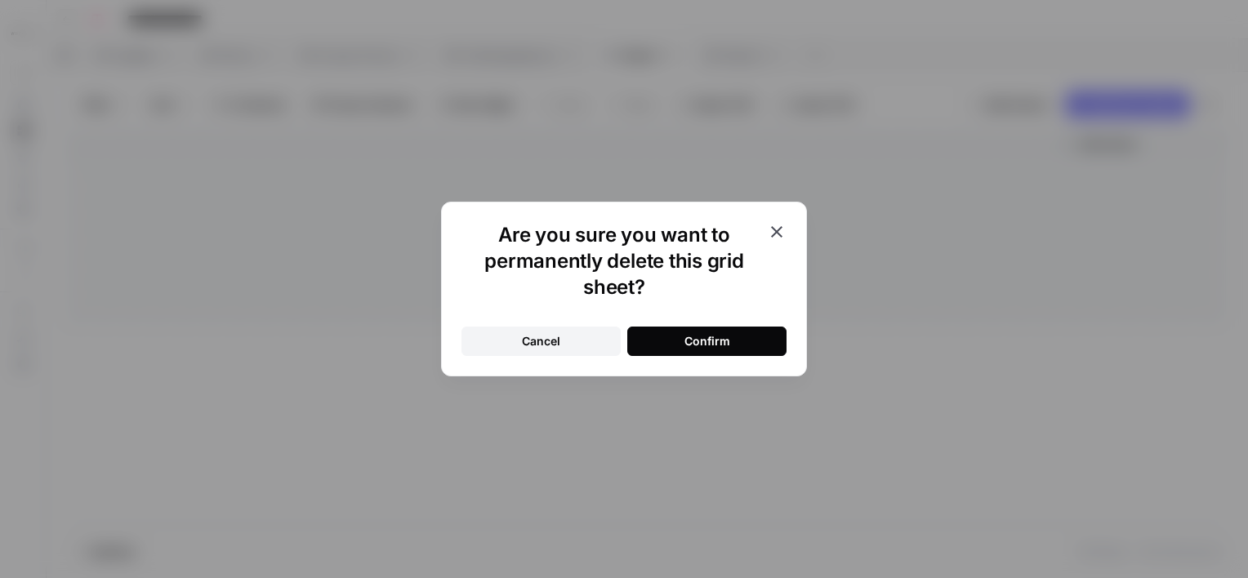
click at [728, 354] on button "Confirm" at bounding box center [706, 341] width 159 height 29
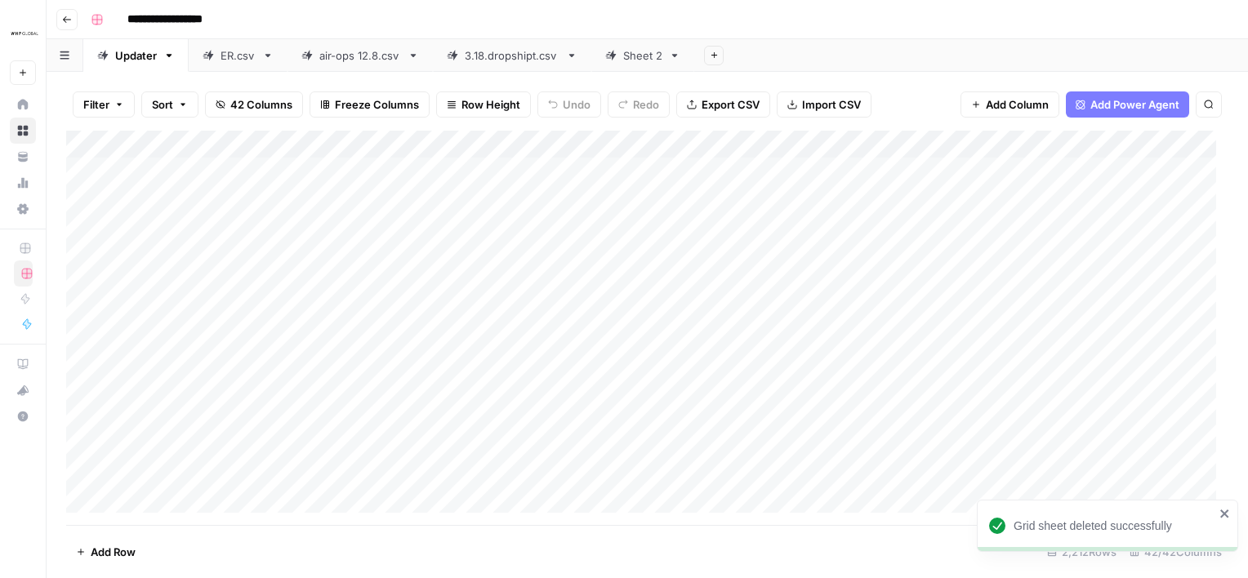
click at [639, 65] on link "Sheet 2" at bounding box center [642, 55] width 103 height 33
type input "*"
type input "**********"
click at [647, 395] on div "Add Column" at bounding box center [647, 328] width 1162 height 394
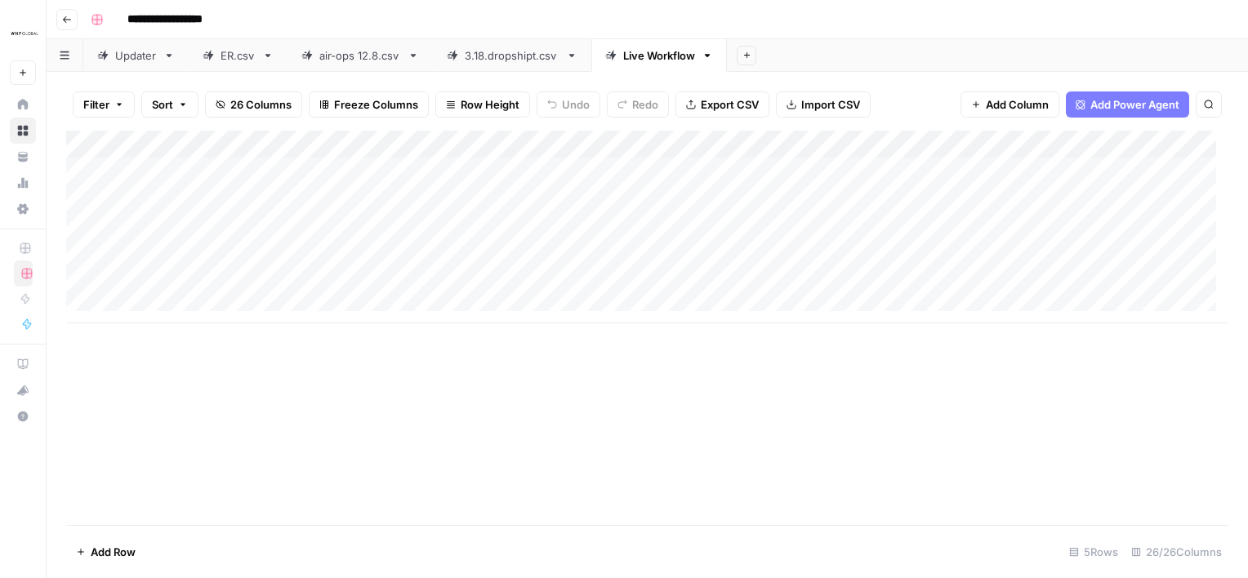
click at [640, 196] on div "Add Column" at bounding box center [647, 227] width 1162 height 193
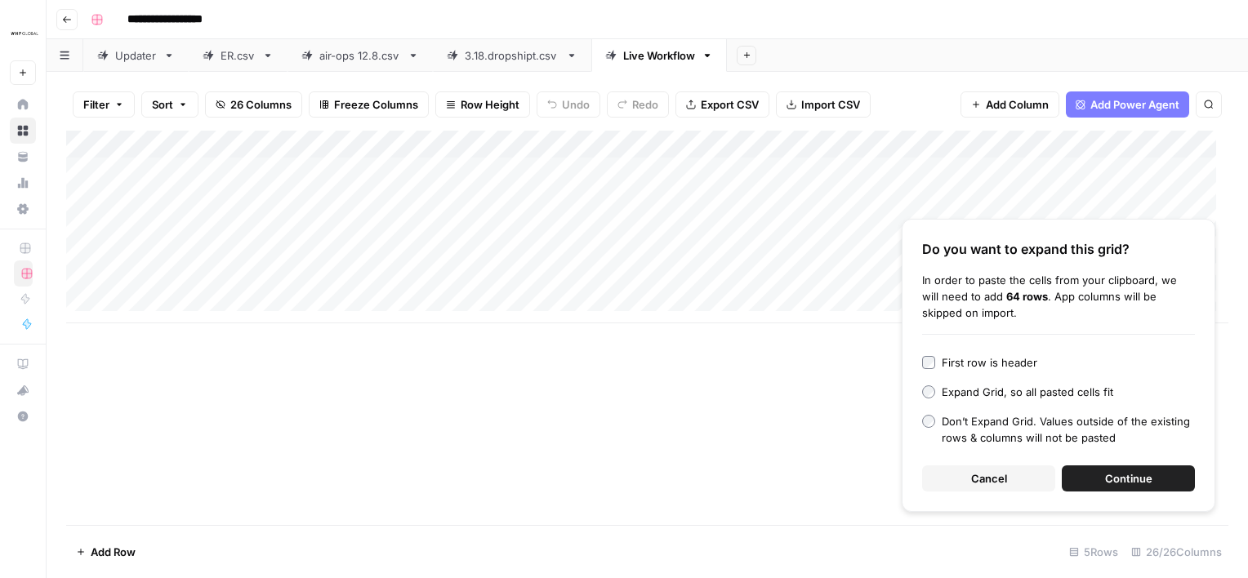
click at [1129, 483] on span "Continue" at bounding box center [1128, 478] width 47 height 16
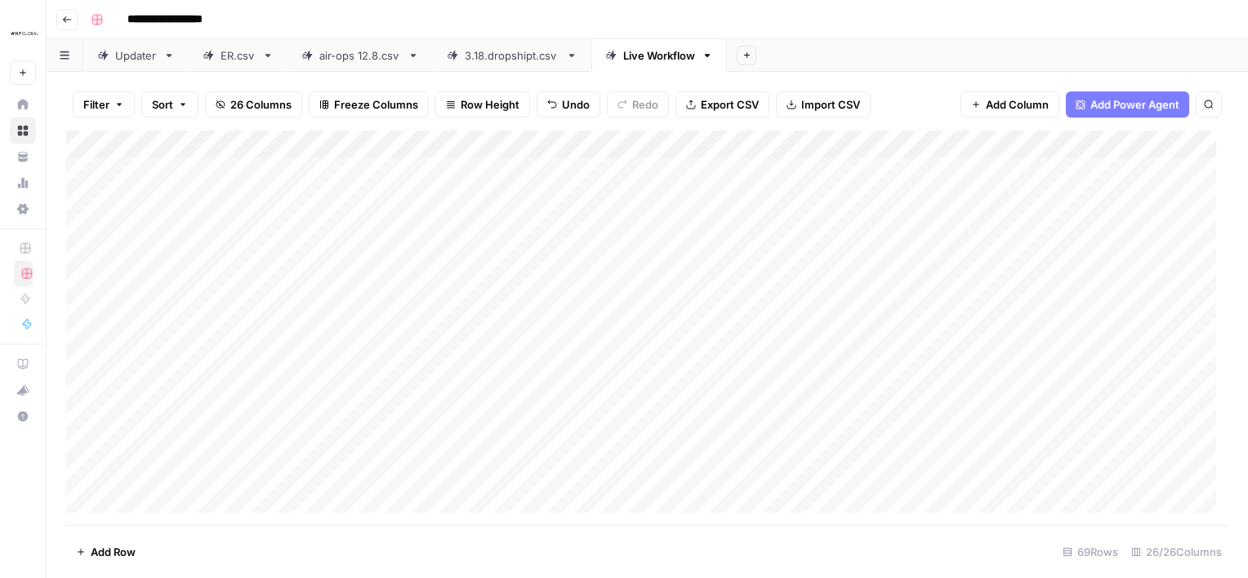
click at [286, 205] on div "Add Column" at bounding box center [647, 328] width 1162 height 394
click at [440, 193] on div "Add Column" at bounding box center [647, 328] width 1162 height 394
click at [80, 196] on div "Add Column" at bounding box center [647, 328] width 1162 height 394
click at [242, 200] on div "Add Column" at bounding box center [647, 328] width 1162 height 394
click at [510, 55] on div "3.18.dropshipt.csv" at bounding box center [512, 55] width 95 height 16
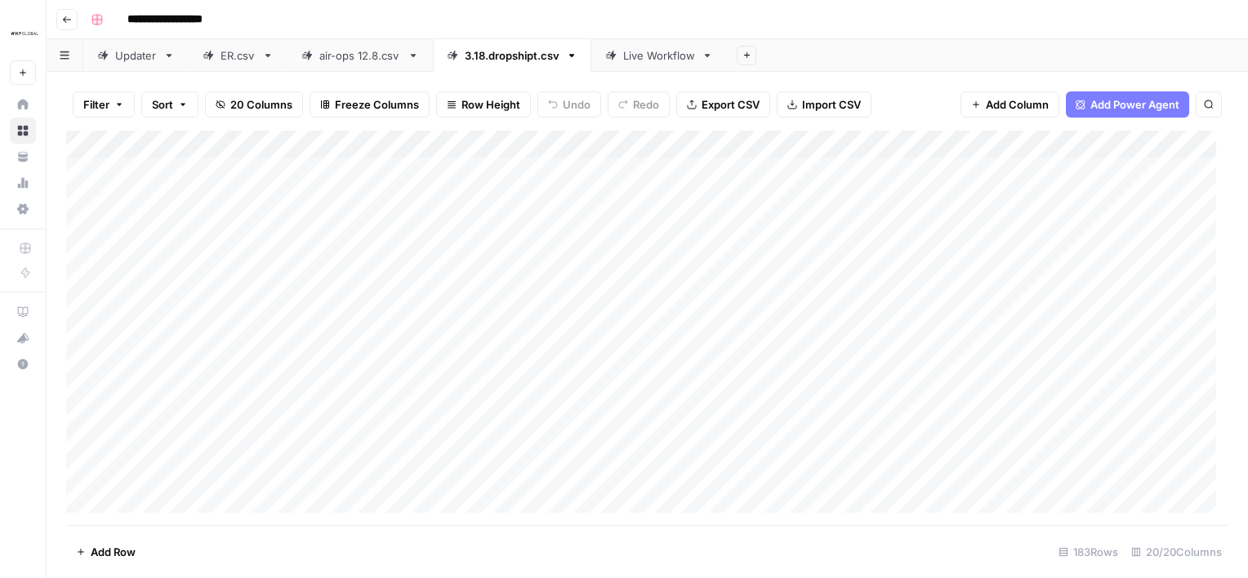
click at [629, 52] on div "Live Workflow" at bounding box center [659, 55] width 72 height 16
click at [638, 142] on div "Add Column" at bounding box center [647, 328] width 1162 height 394
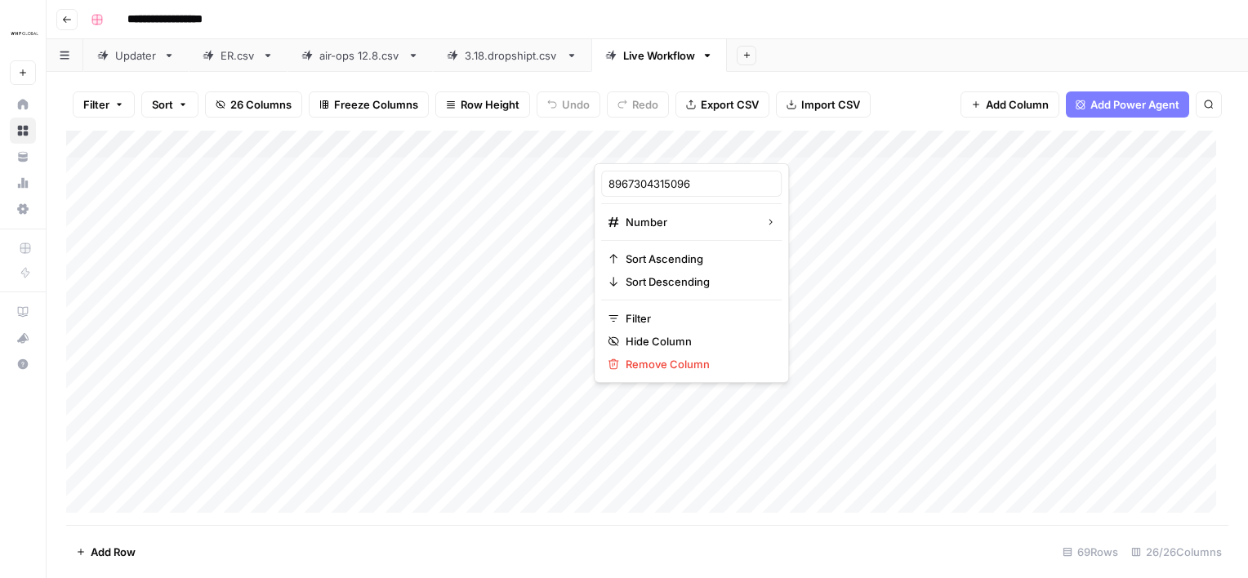
click at [638, 142] on div at bounding box center [668, 147] width 148 height 33
click at [692, 183] on input "8967304315096" at bounding box center [691, 184] width 166 height 16
type input "ID"
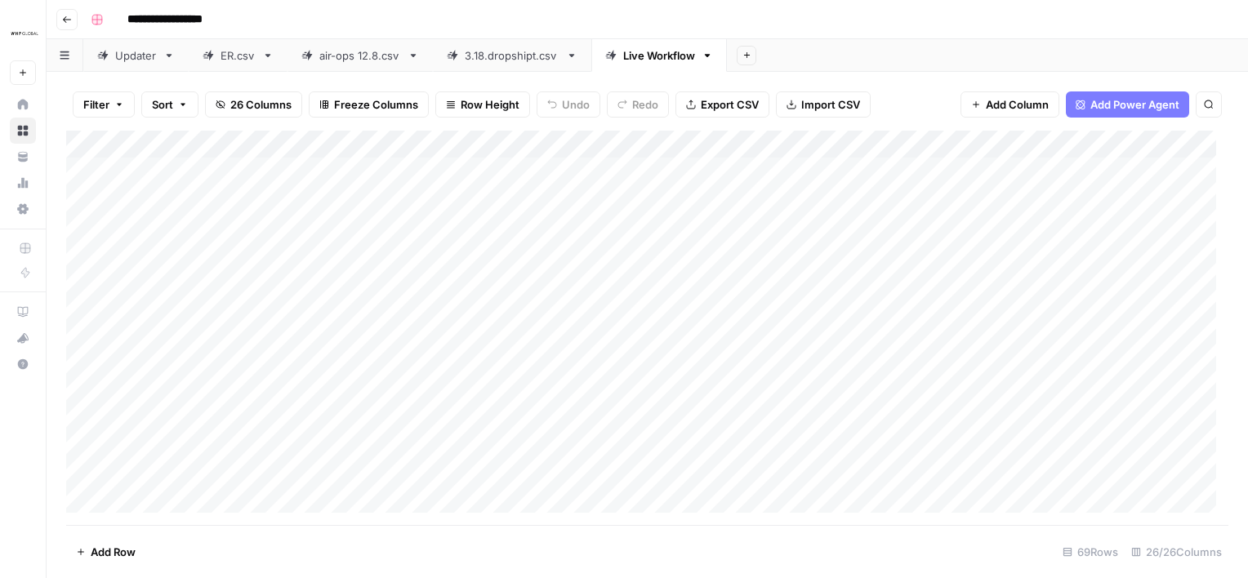
click at [663, 190] on div "Add Column" at bounding box center [647, 328] width 1162 height 394
click at [241, 206] on div "Add Column" at bounding box center [647, 328] width 1162 height 394
click at [375, 196] on div "Add Column" at bounding box center [647, 328] width 1162 height 394
click at [87, 197] on div "Add Column" at bounding box center [647, 328] width 1162 height 394
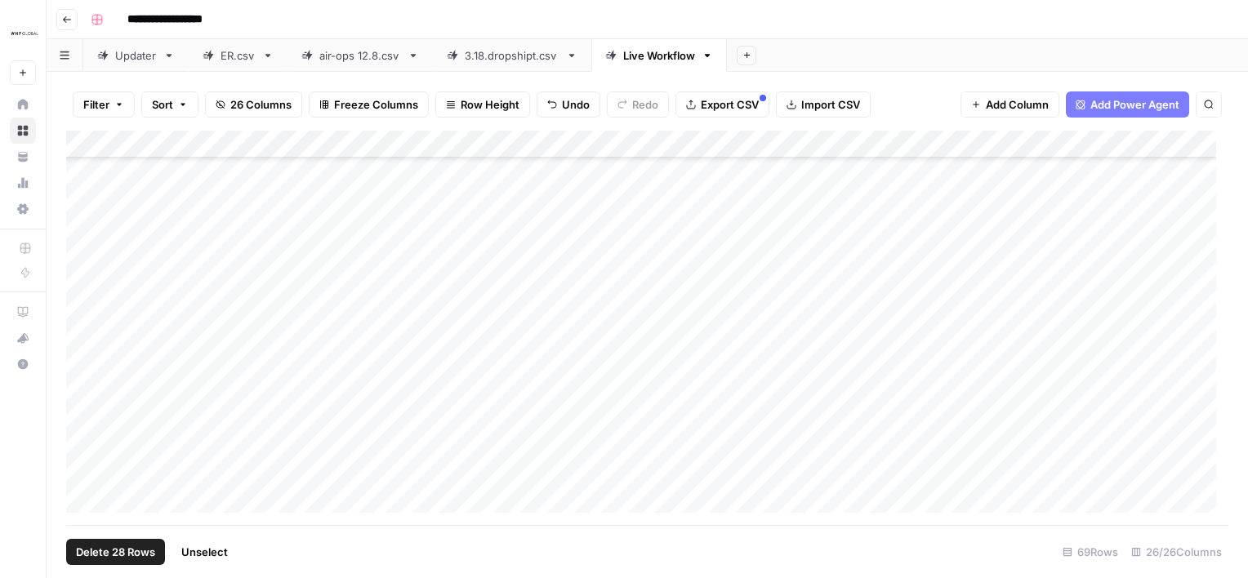
click at [83, 467] on div "Add Column" at bounding box center [647, 328] width 1162 height 394
click at [1009, 145] on div "Add Column" at bounding box center [647, 328] width 1162 height 394
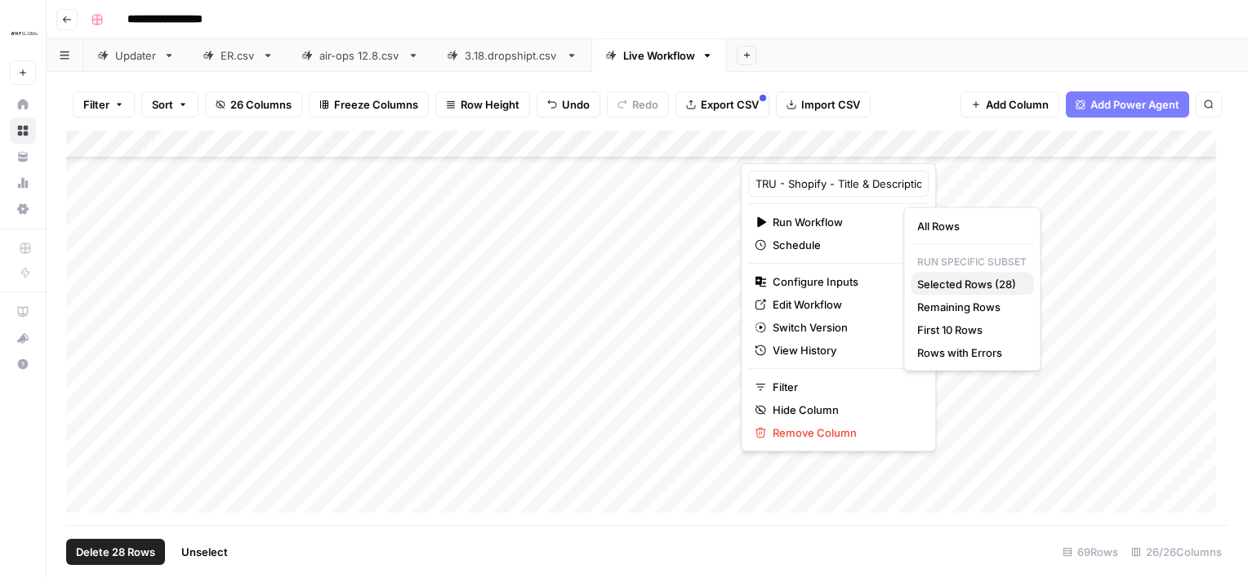
click at [980, 287] on span "Selected Rows (28)" at bounding box center [968, 284] width 103 height 16
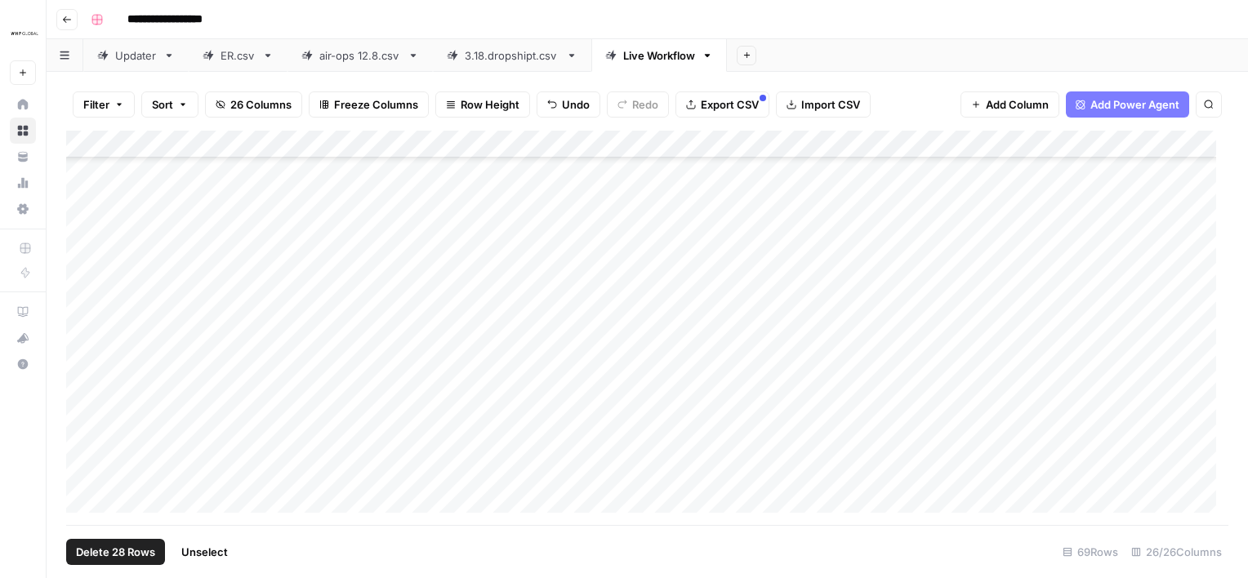
click at [595, 547] on footer "Delete 28 Rows Unselect 69 Rows 26/26 Columns" at bounding box center [647, 551] width 1162 height 53
click at [541, 552] on footer "Delete 28 Rows Unselect 69 Rows 26/26 Columns" at bounding box center [647, 551] width 1162 height 53
click at [82, 498] on div "Add Column" at bounding box center [647, 328] width 1162 height 394
click at [890, 494] on div "Add Column" at bounding box center [647, 328] width 1162 height 394
